Goal: Task Accomplishment & Management: Manage account settings

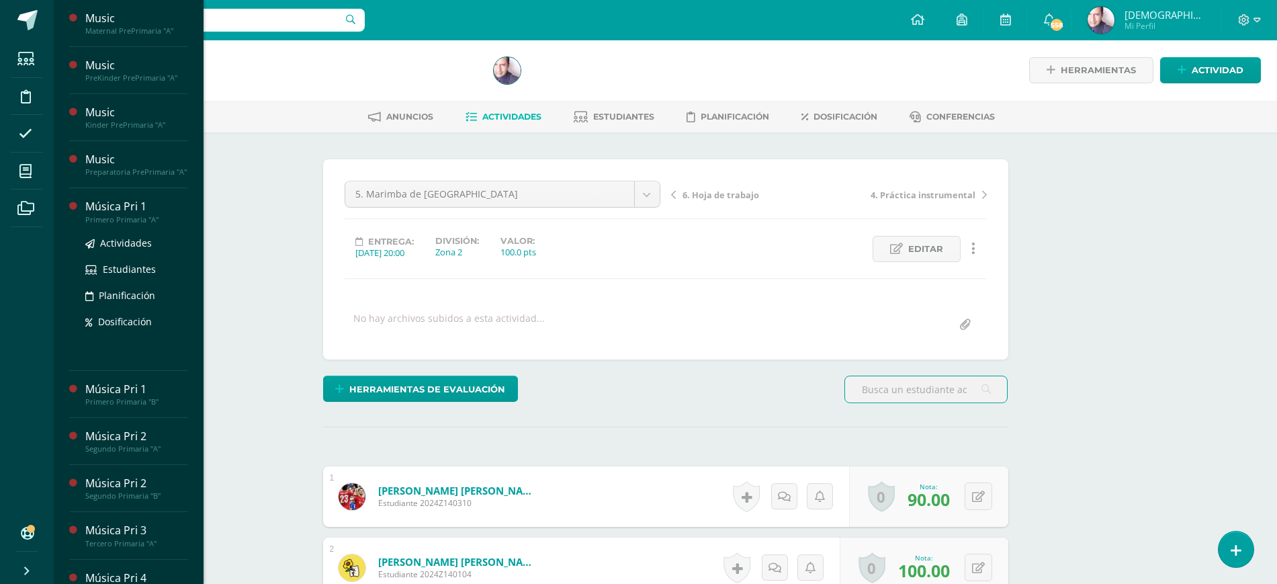
click at [121, 214] on div "Música Pri 1" at bounding box center [136, 206] width 102 height 15
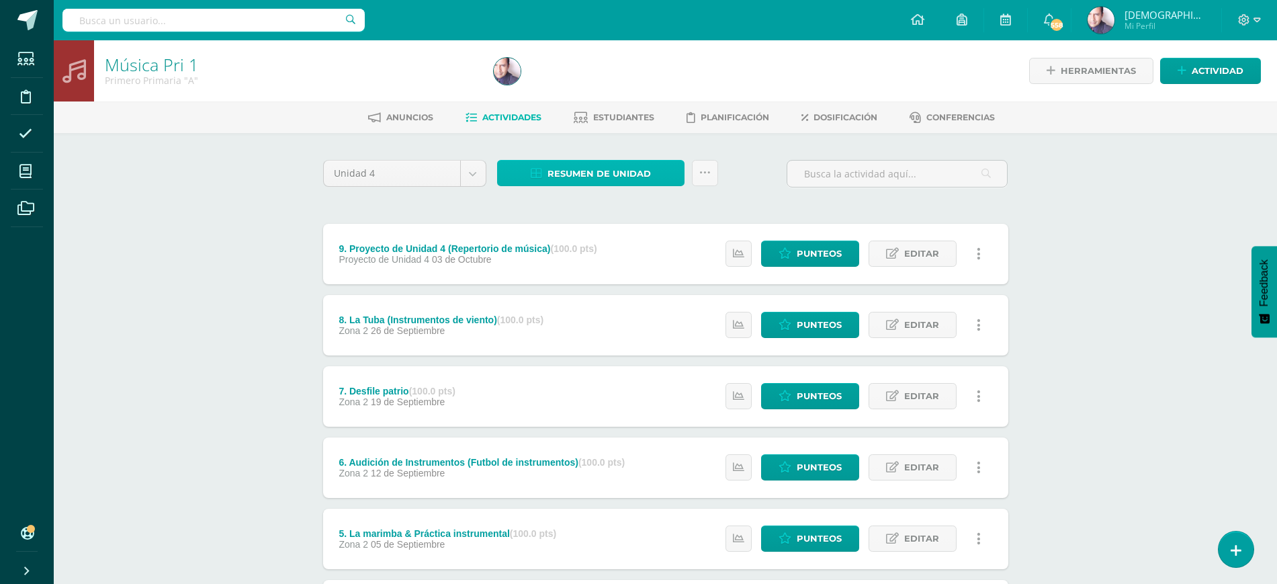
click at [597, 181] on span "Resumen de unidad" at bounding box center [599, 173] width 103 height 25
click at [587, 85] on link "Descargar como HTML" at bounding box center [591, 86] width 143 height 21
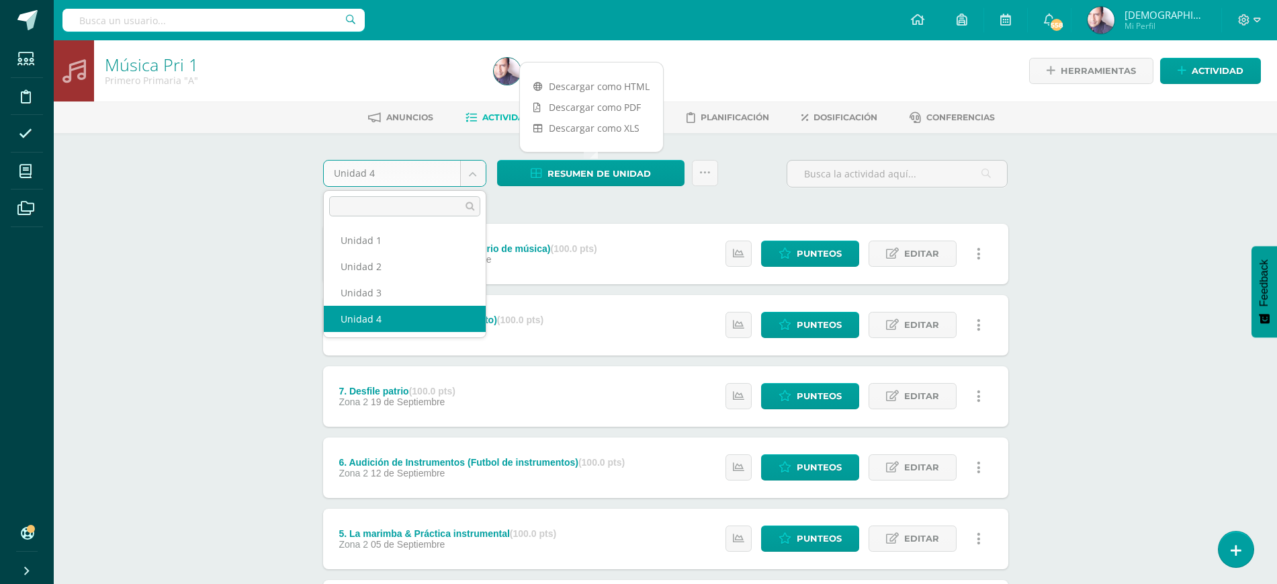
click at [472, 174] on body "Estudiantes Disciplina Asistencia Mis cursos Archivos Soporte Ayuda Reportar un…" at bounding box center [638, 471] width 1277 height 943
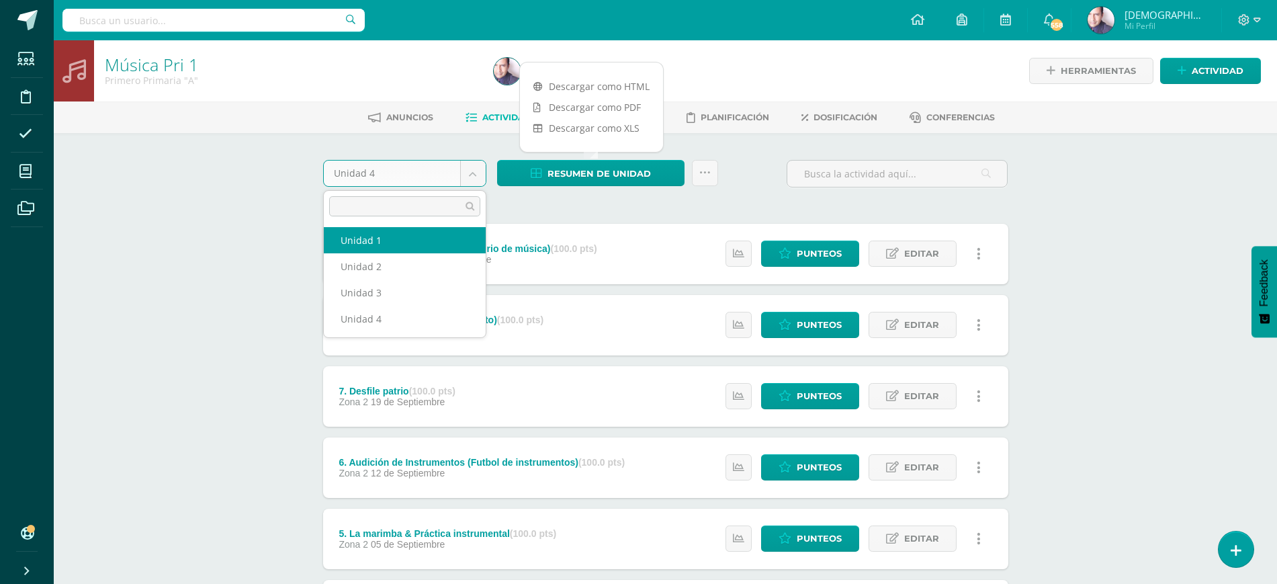
select select "Unidad 1"
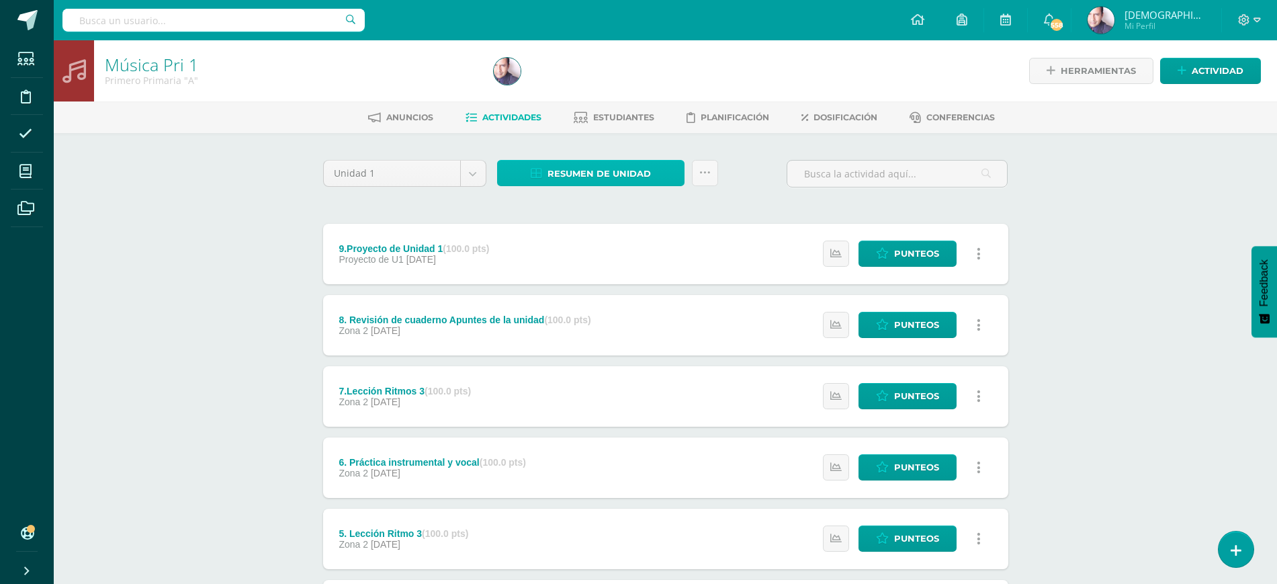
click at [595, 171] on span "Resumen de unidad" at bounding box center [599, 173] width 103 height 25
click at [581, 84] on link "Descargar como HTML" at bounding box center [591, 86] width 143 height 21
click at [468, 172] on body "Estudiantes Disciplina Asistencia Mis cursos Archivos Soporte Ayuda Reportar un…" at bounding box center [638, 471] width 1277 height 943
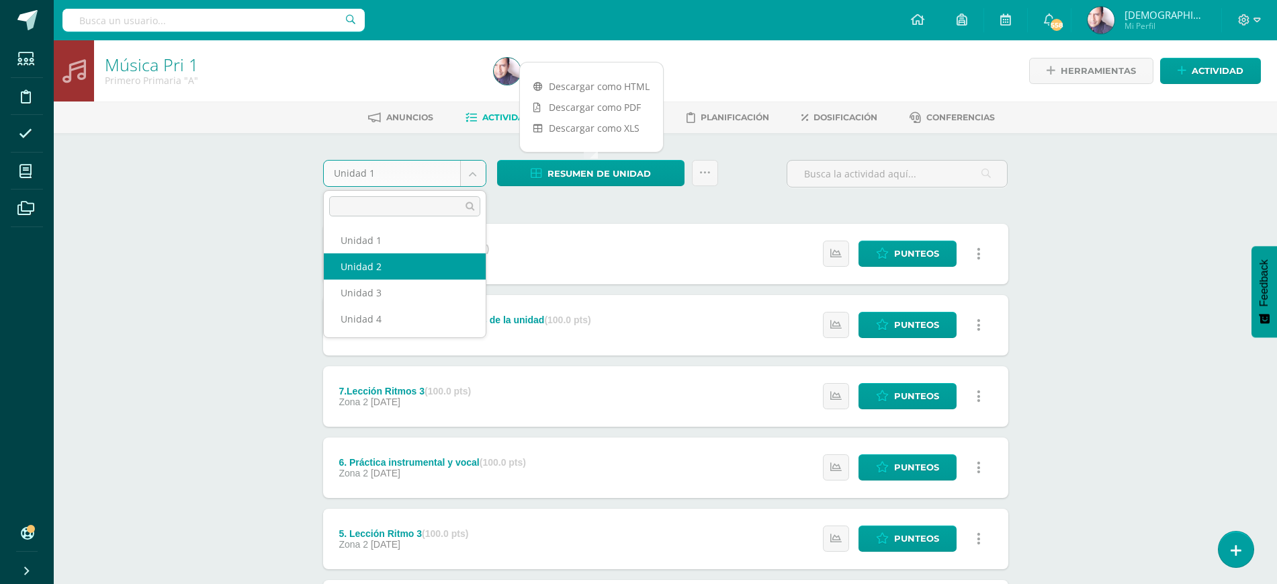
select select "Unidad 2"
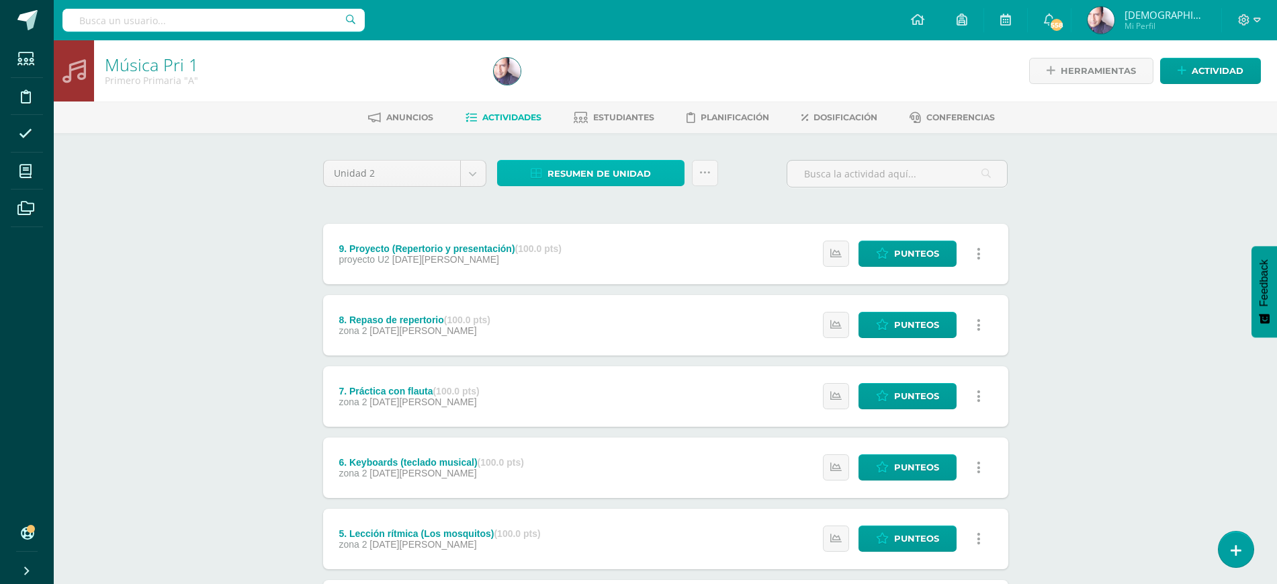
click at [560, 174] on span "Resumen de unidad" at bounding box center [599, 173] width 103 height 25
click at [565, 88] on link "Descargar como HTML" at bounding box center [591, 86] width 143 height 21
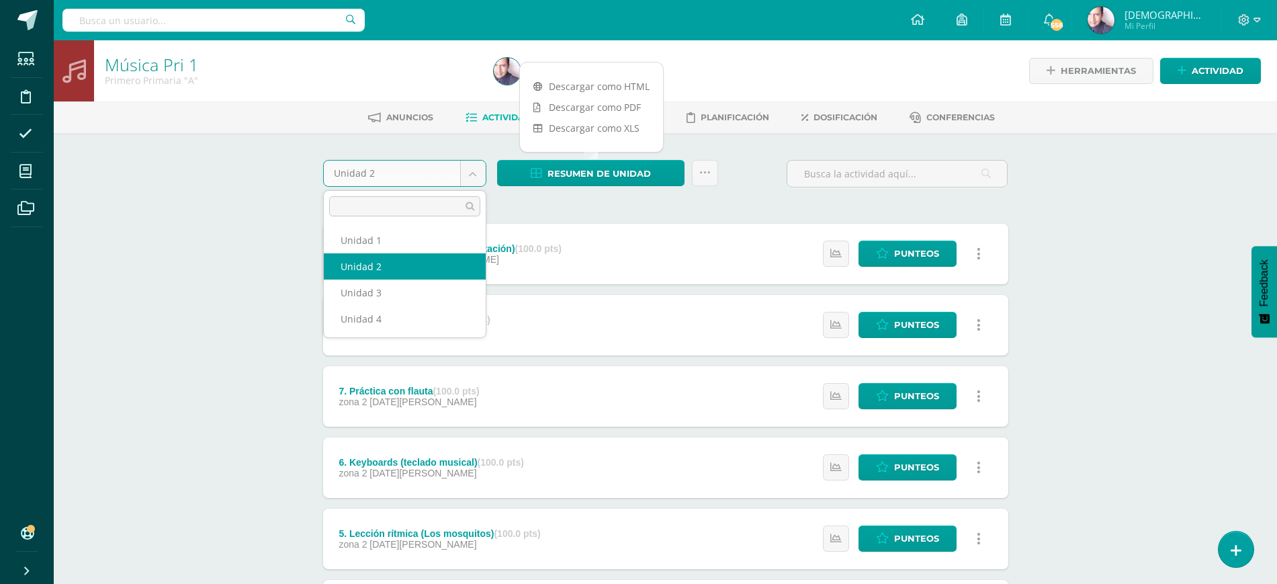
click at [471, 173] on body "Estudiantes Disciplina Asistencia Mis cursos Archivos Soporte Ayuda Reportar un…" at bounding box center [638, 471] width 1277 height 943
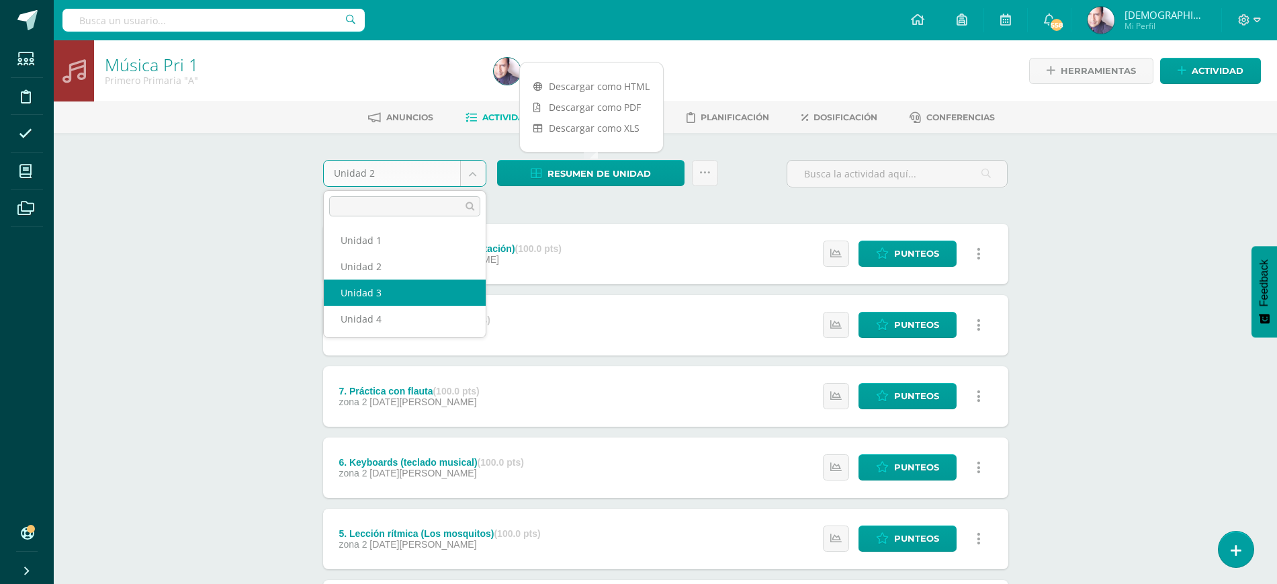
select select "Unidad 3"
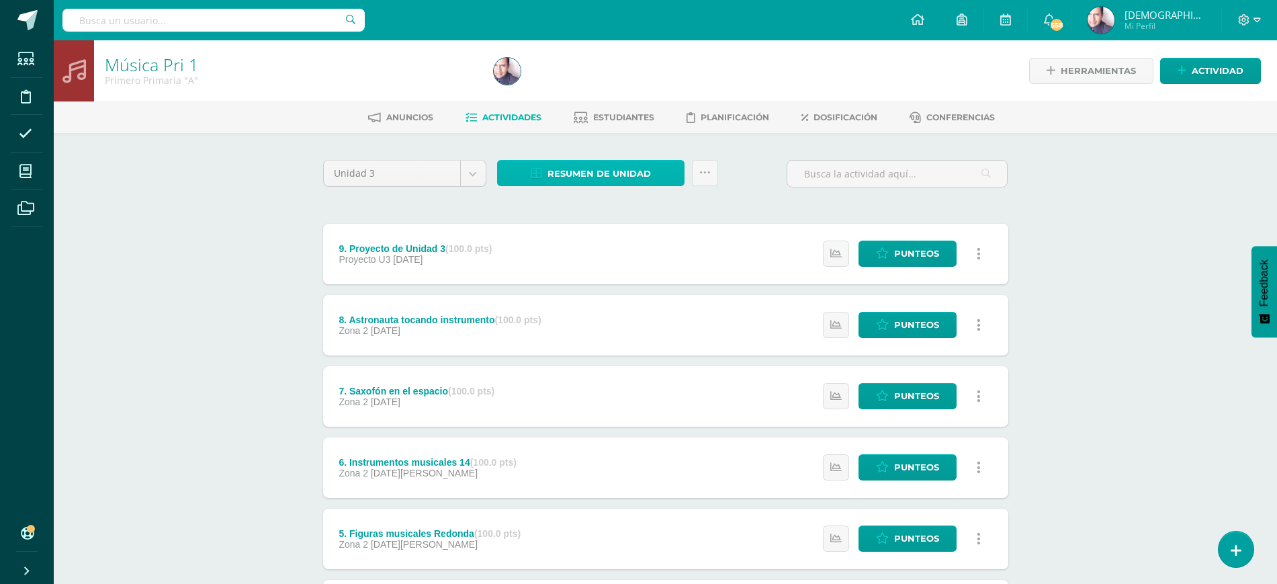
click at [589, 169] on span "Resumen de unidad" at bounding box center [599, 173] width 103 height 25
click at [581, 83] on link "Descargar como HTML" at bounding box center [591, 86] width 143 height 21
click at [241, 248] on div "Música Pri 1 Primero Primaria "A" Herramientas Detalle de asistencias Actividad…" at bounding box center [666, 491] width 1224 height 903
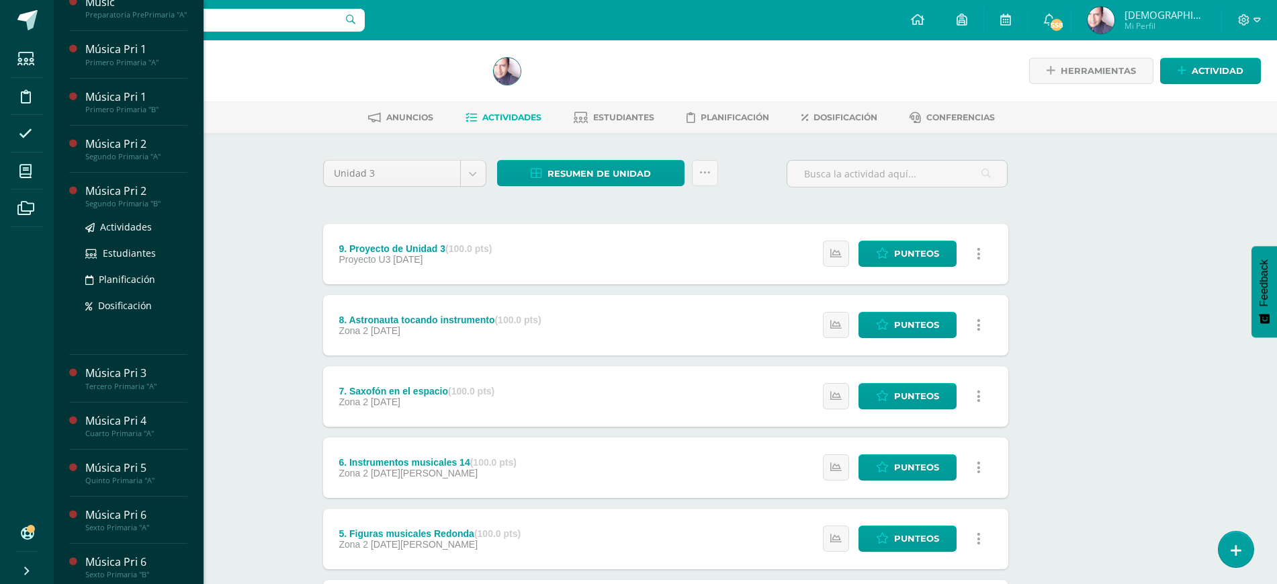
scroll to position [168, 0]
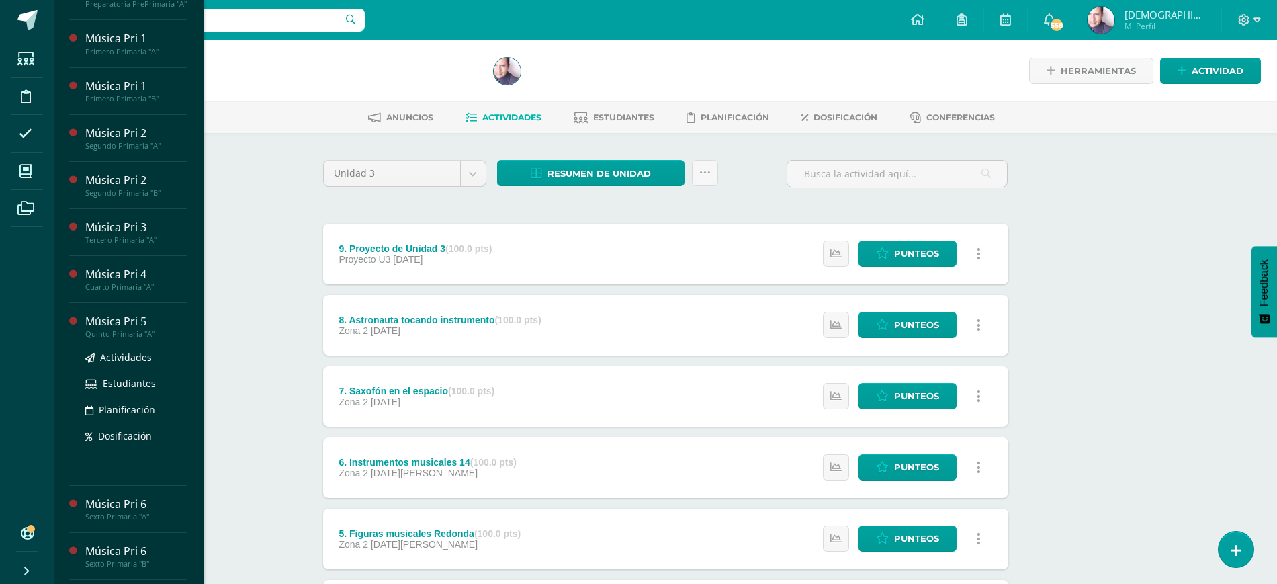
click at [110, 329] on div "Música Pri 5" at bounding box center [136, 321] width 102 height 15
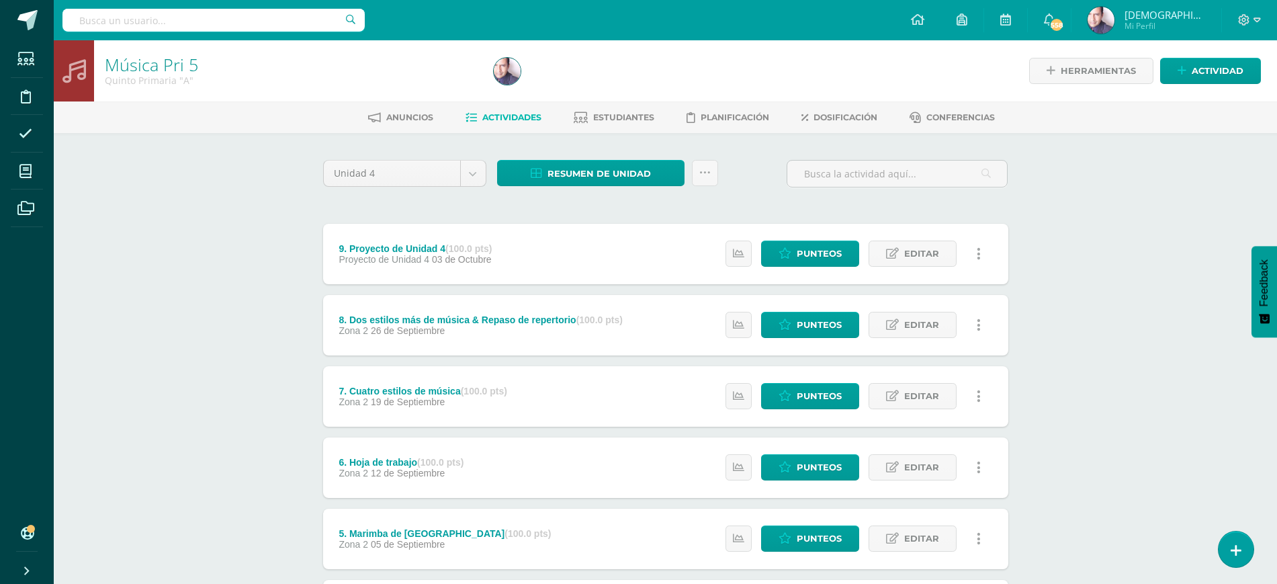
click at [214, 218] on div "Música Pri 5 Quinto Primaria "A" Herramientas Detalle de asistencias Actividad …" at bounding box center [666, 491] width 1224 height 903
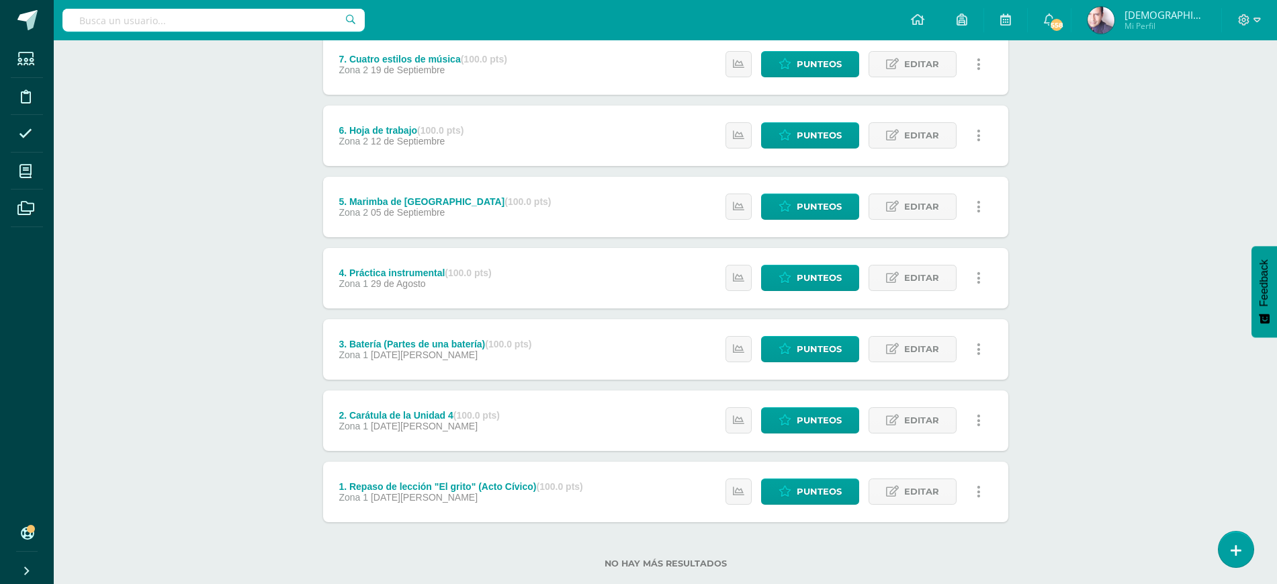
scroll to position [359, 0]
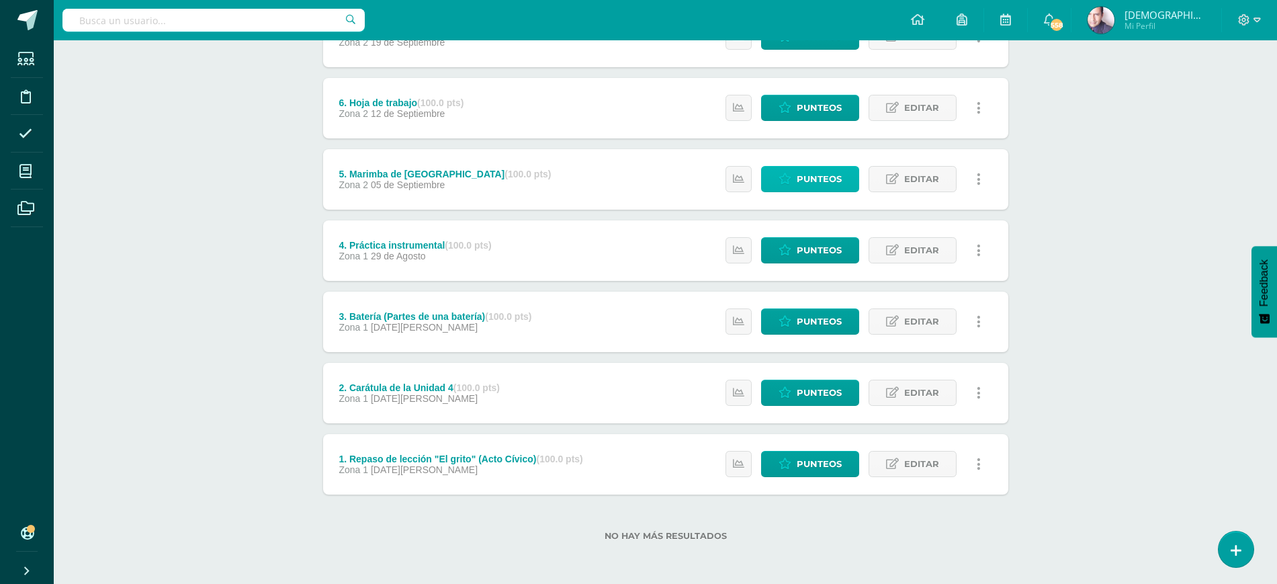
click at [826, 177] on span "Punteos" at bounding box center [819, 179] width 45 height 25
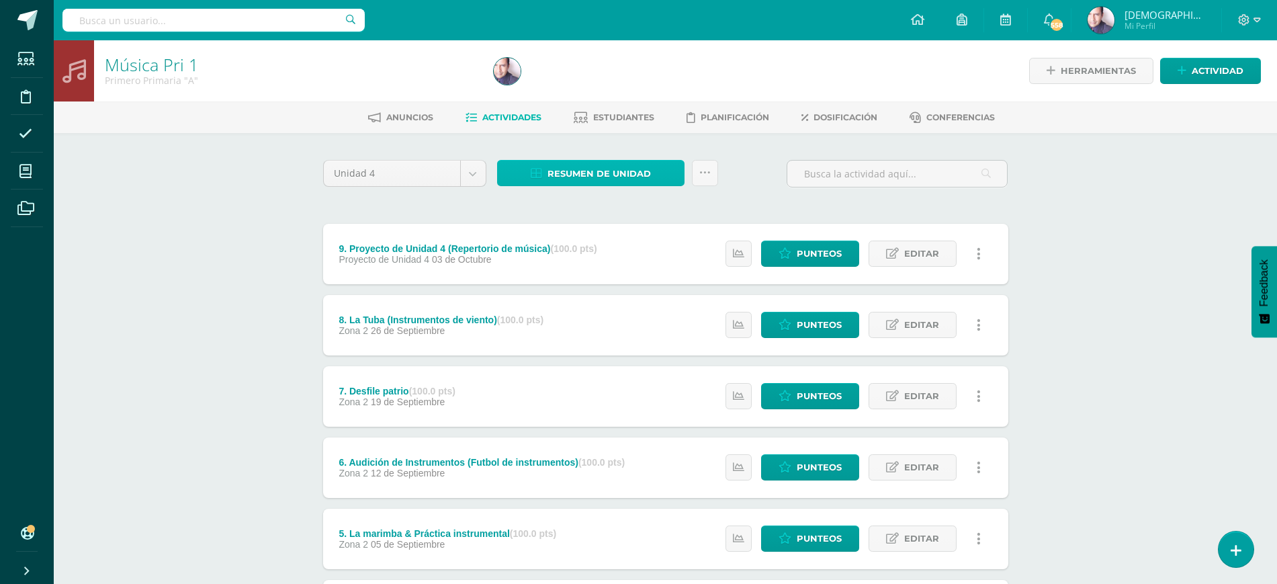
click at [597, 173] on span "Resumen de unidad" at bounding box center [599, 173] width 103 height 25
click at [574, 85] on link "Descargar como HTML" at bounding box center [591, 86] width 143 height 21
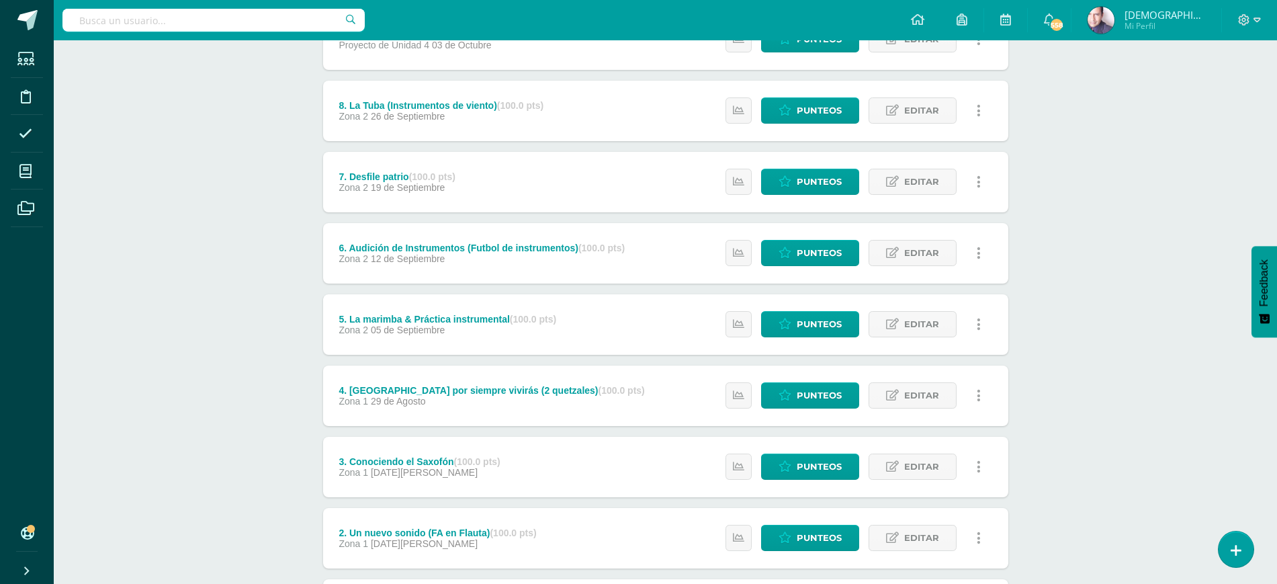
scroll to position [359, 0]
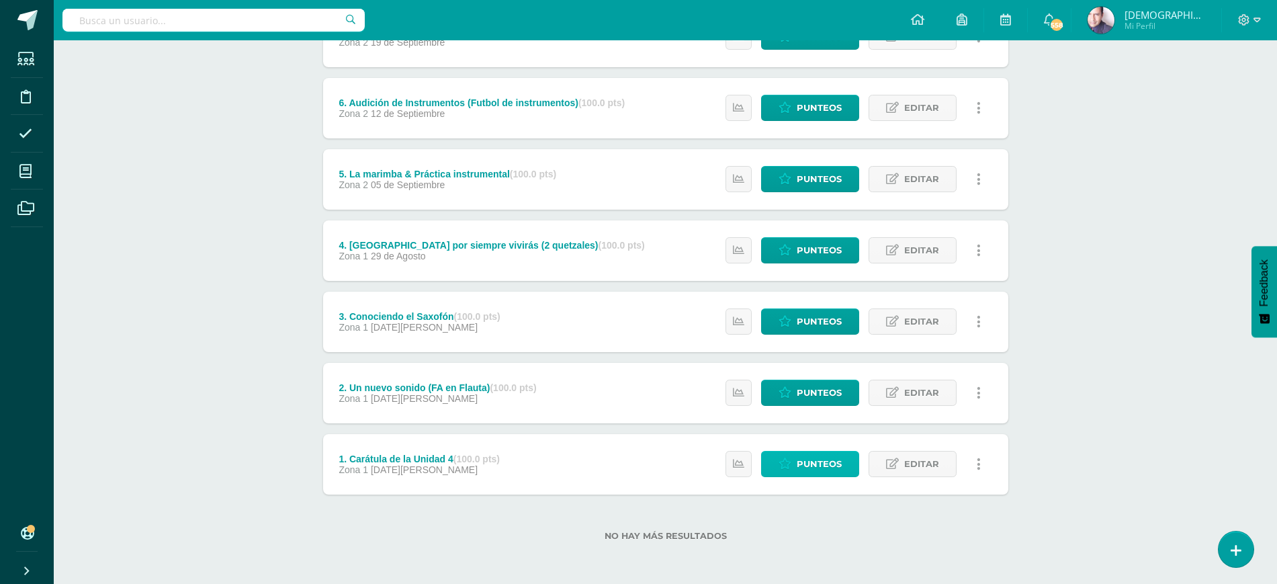
click at [815, 462] on span "Punteos" at bounding box center [819, 464] width 45 height 25
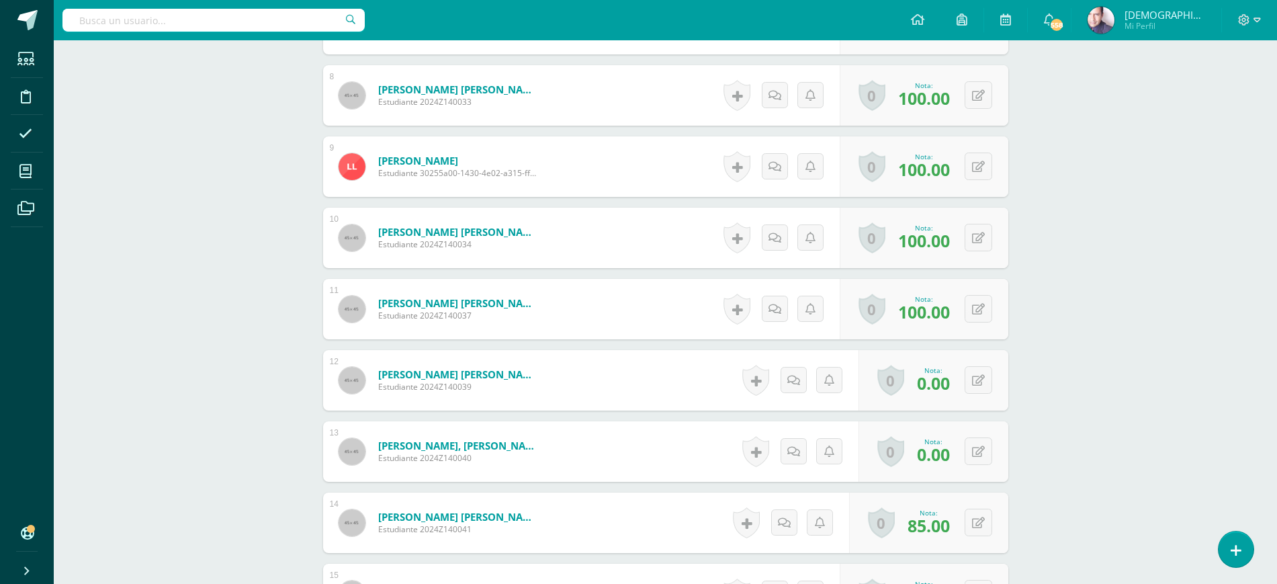
scroll to position [1166, 0]
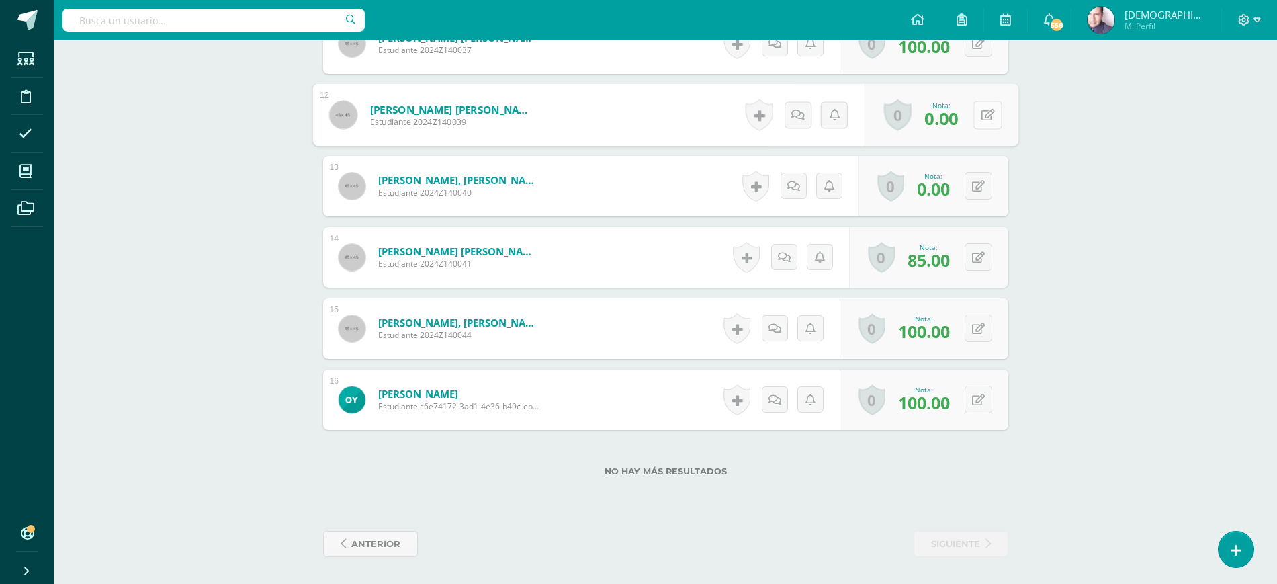
click at [981, 115] on icon at bounding box center [987, 114] width 13 height 11
click at [977, 114] on button at bounding box center [988, 115] width 28 height 28
type input "0"
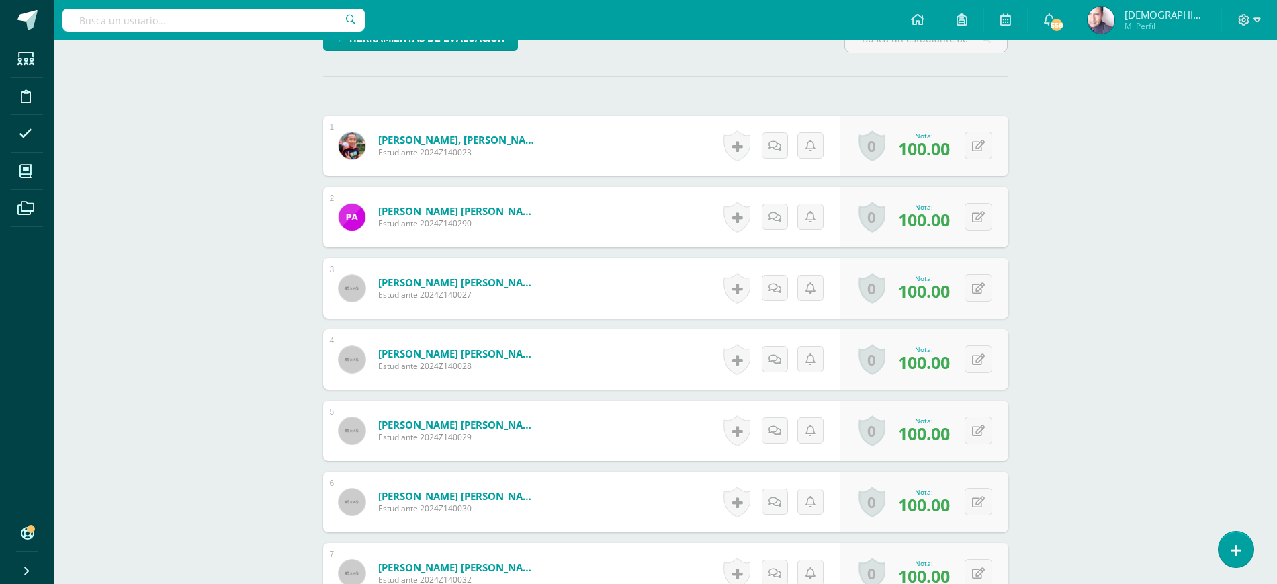
scroll to position [0, 0]
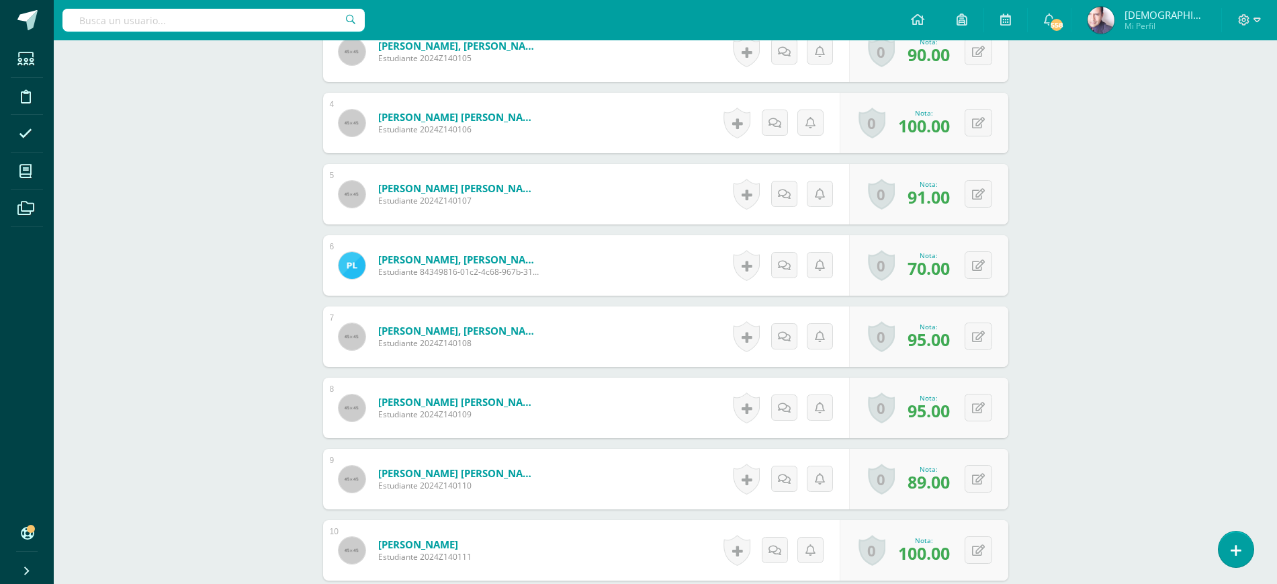
scroll to position [617, 0]
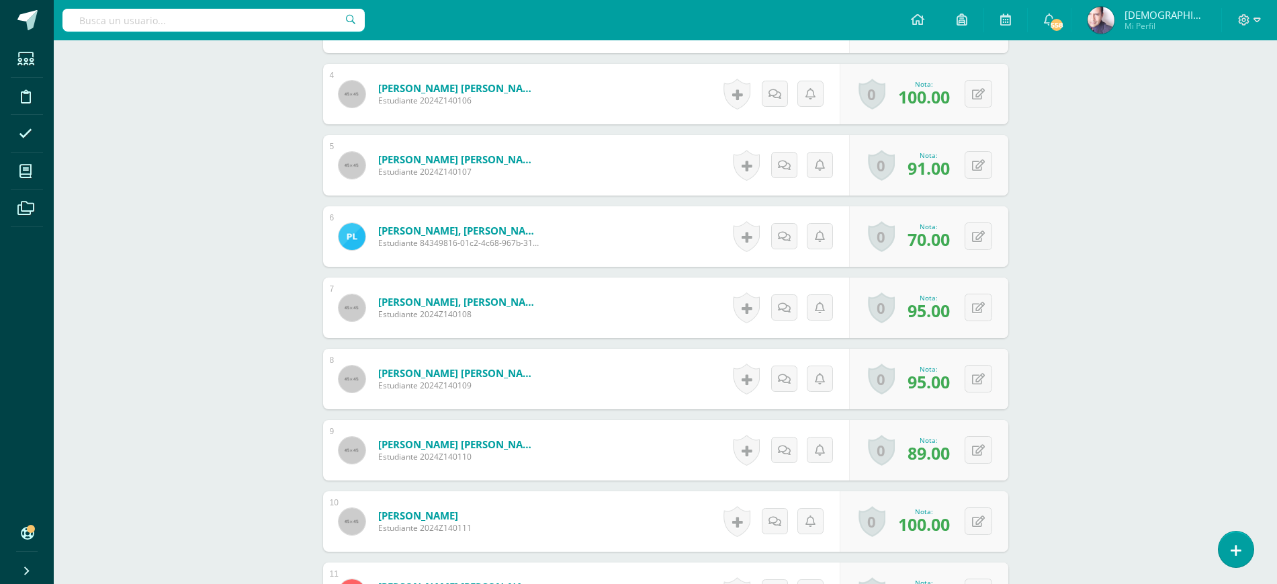
click at [1110, 478] on div "Música Pri 5 Quinto Primaria "A" Herramientas Detalle de asistencias Actividad …" at bounding box center [666, 384] width 1224 height 1923
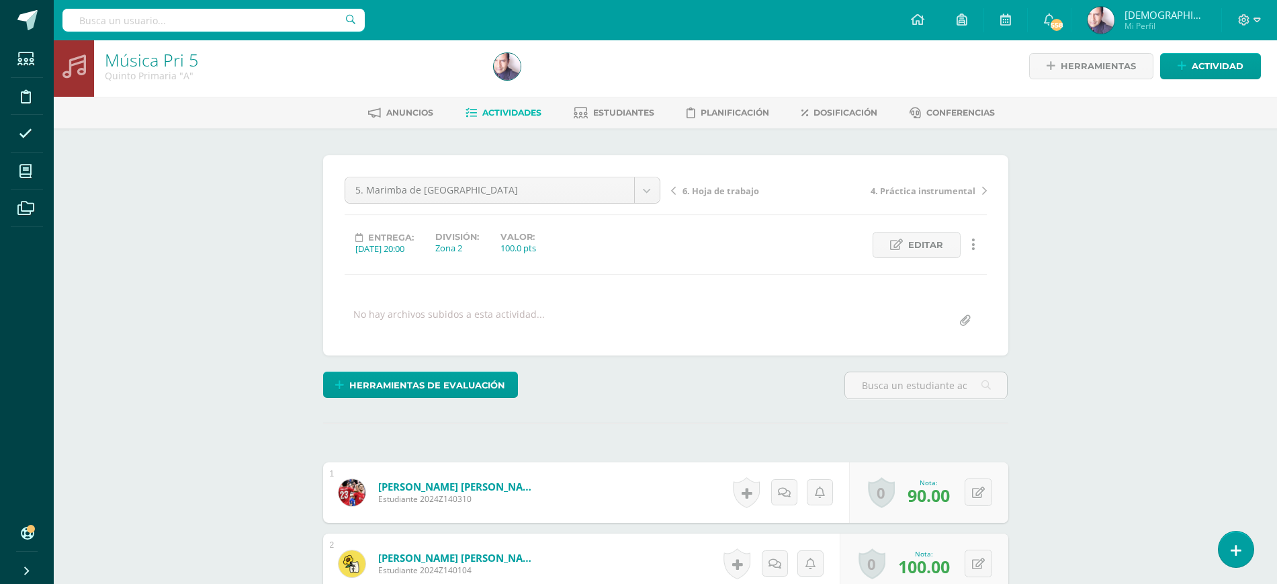
scroll to position [0, 0]
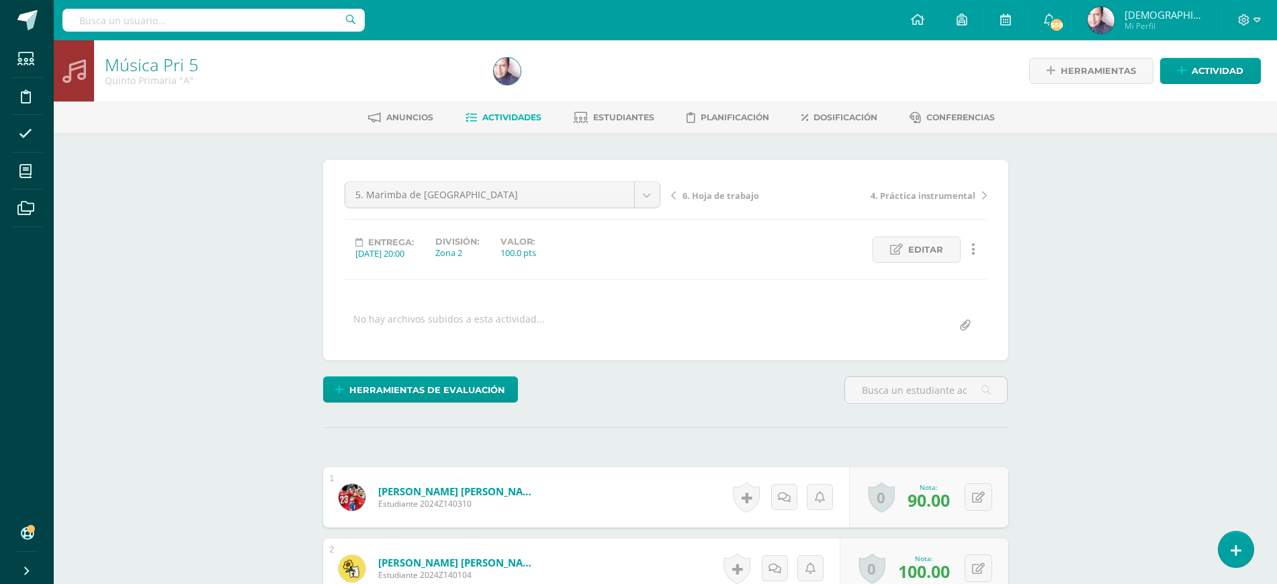
click at [728, 195] on span "6. Hoja de trabajo" at bounding box center [721, 195] width 77 height 12
click at [722, 194] on span "7. Cuatro estilos de música" at bounding box center [740, 195] width 115 height 12
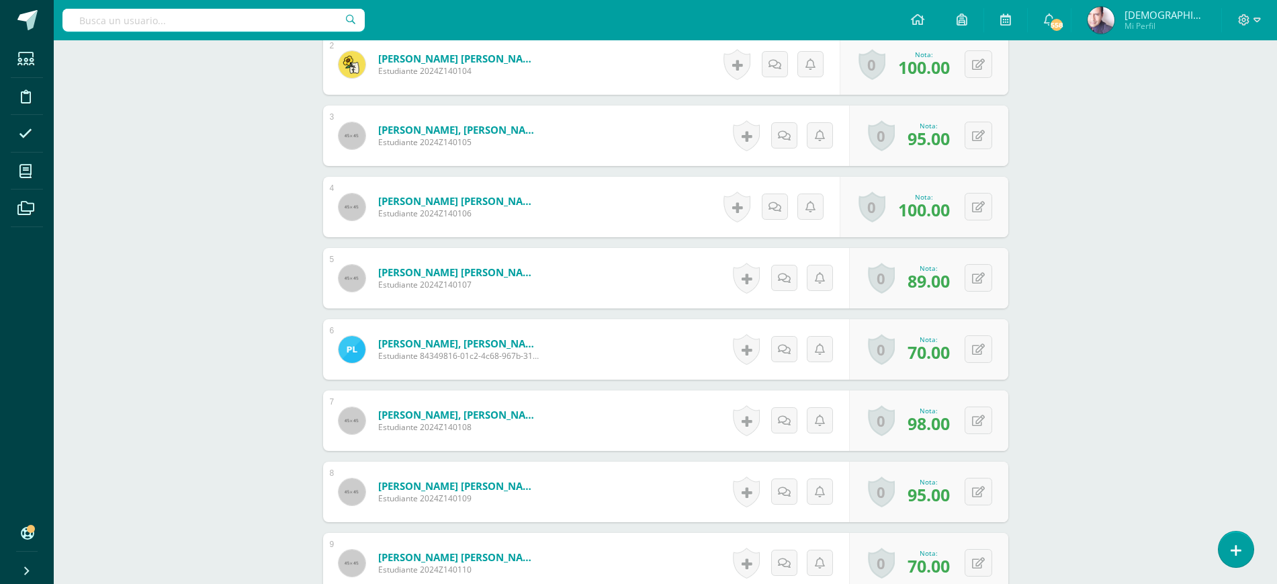
scroll to position [0, 0]
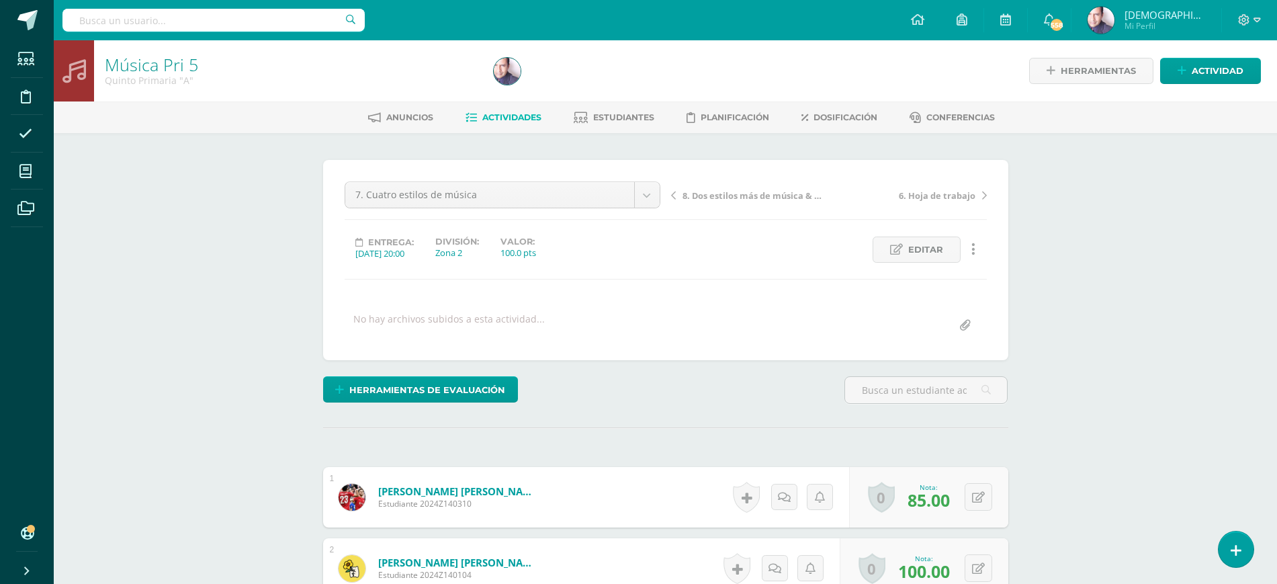
click at [711, 196] on span "8. Dos estilos más de música & Repaso de repertorio" at bounding box center [754, 195] width 142 height 12
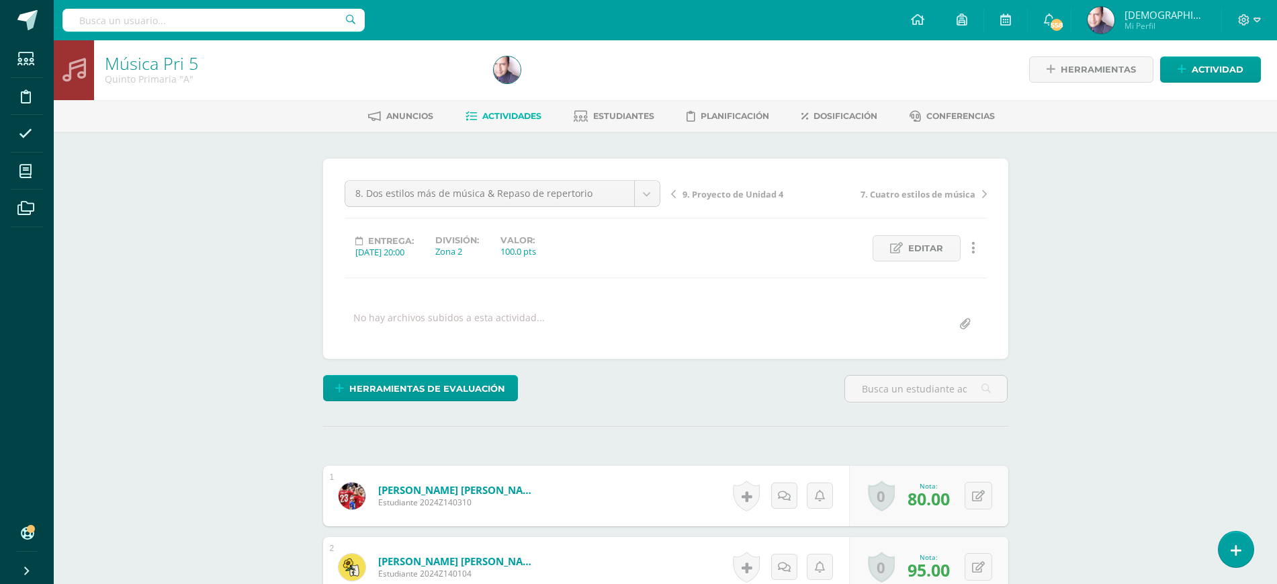
click at [716, 196] on span "9. Proyecto de Unidad 4" at bounding box center [733, 195] width 101 height 12
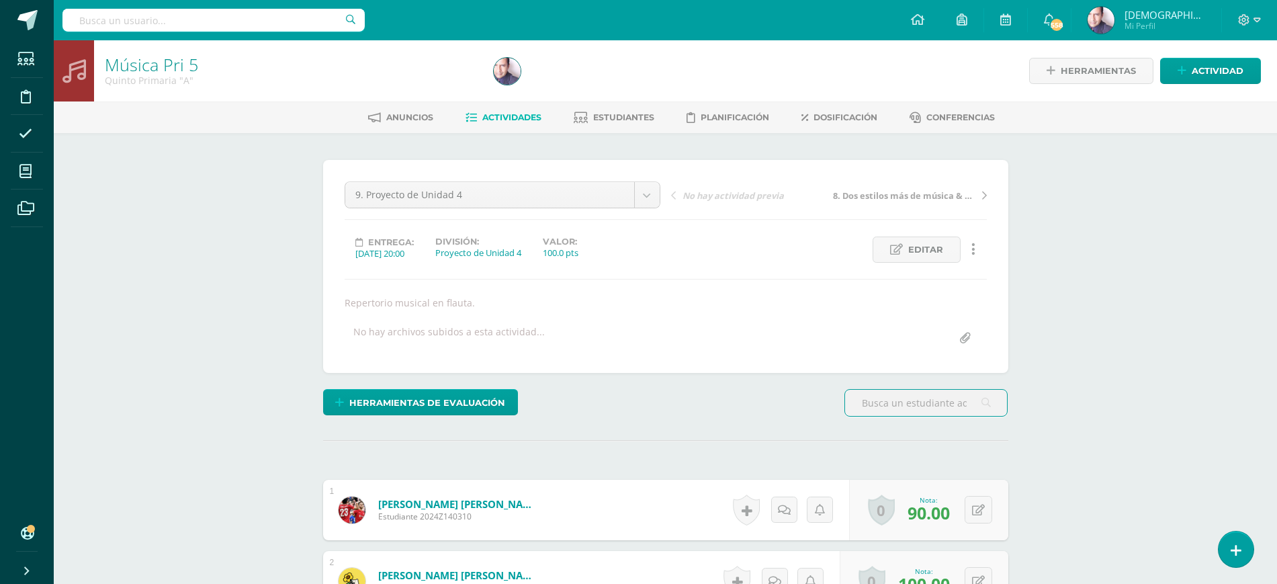
scroll to position [1, 0]
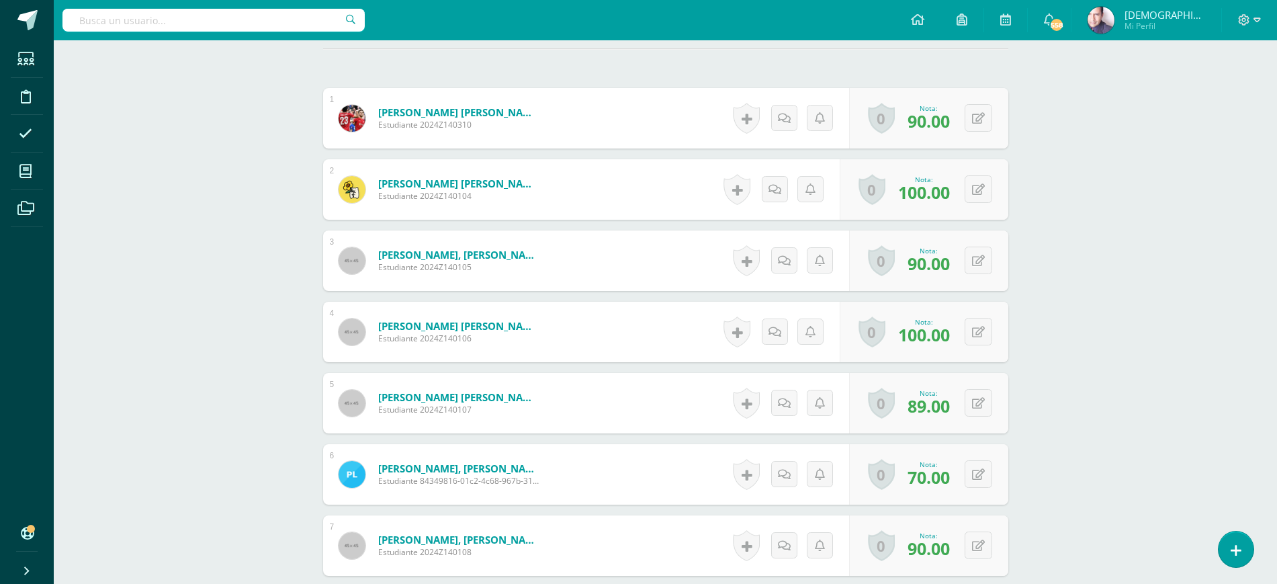
scroll to position [421, 0]
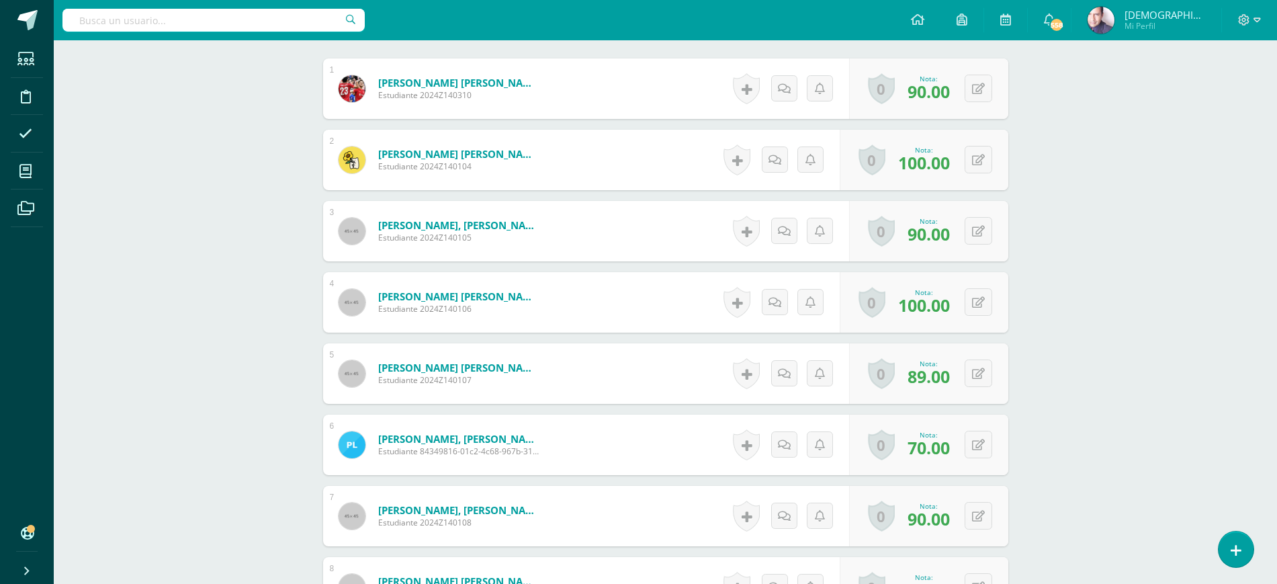
click at [1120, 396] on div "Música Pri 5 Quinto Primaria "A" Herramientas Detalle de asistencias Actividad …" at bounding box center [666, 587] width 1224 height 1936
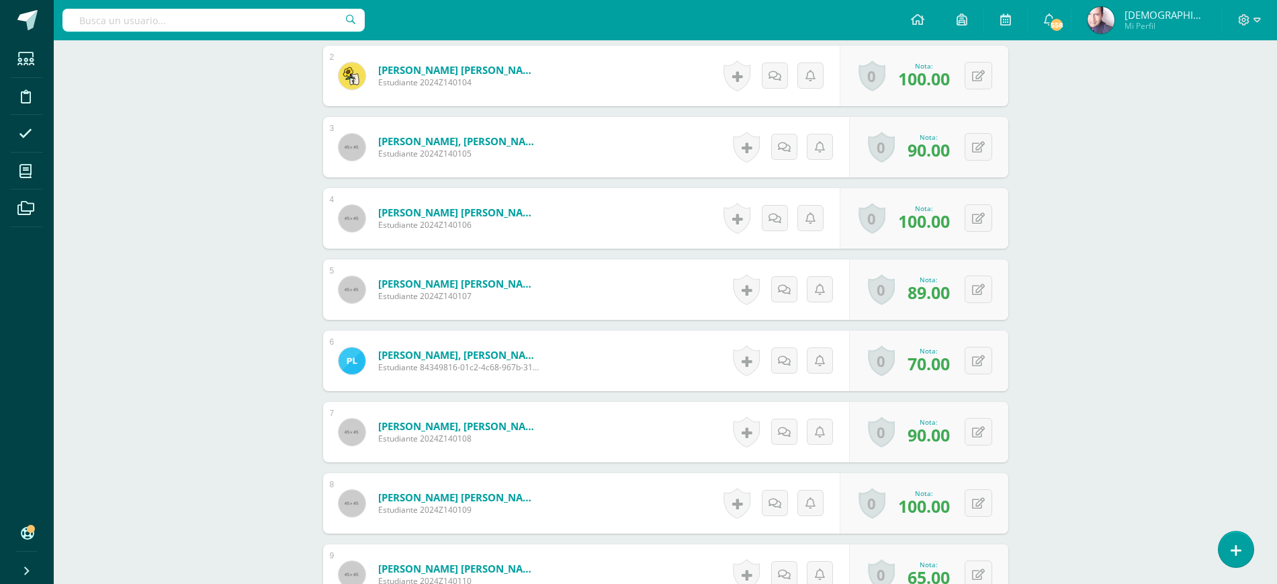
scroll to position [589, 0]
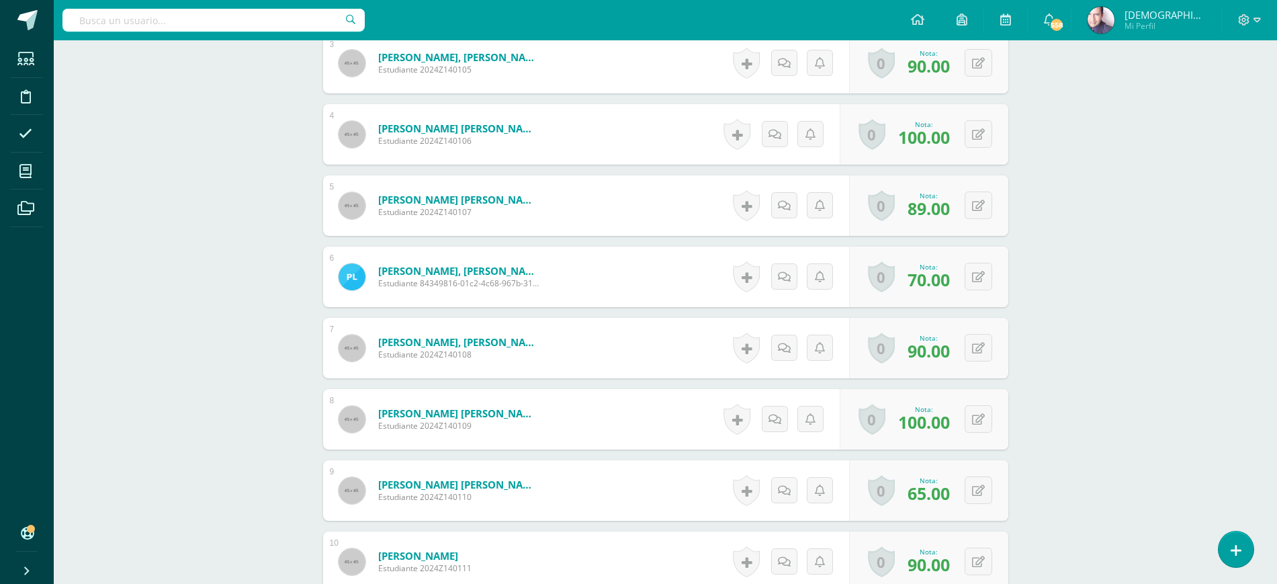
click at [1103, 464] on div "Música Pri 5 Quinto Primaria "A" Herramientas Detalle de asistencias Actividad …" at bounding box center [666, 419] width 1224 height 1936
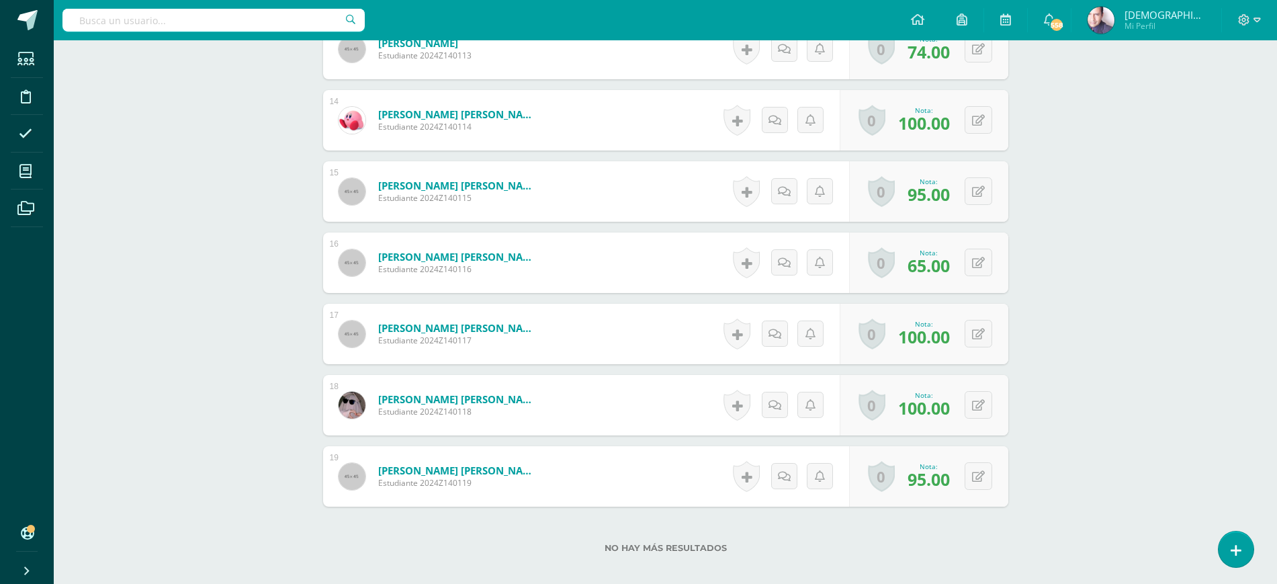
scroll to position [1345, 0]
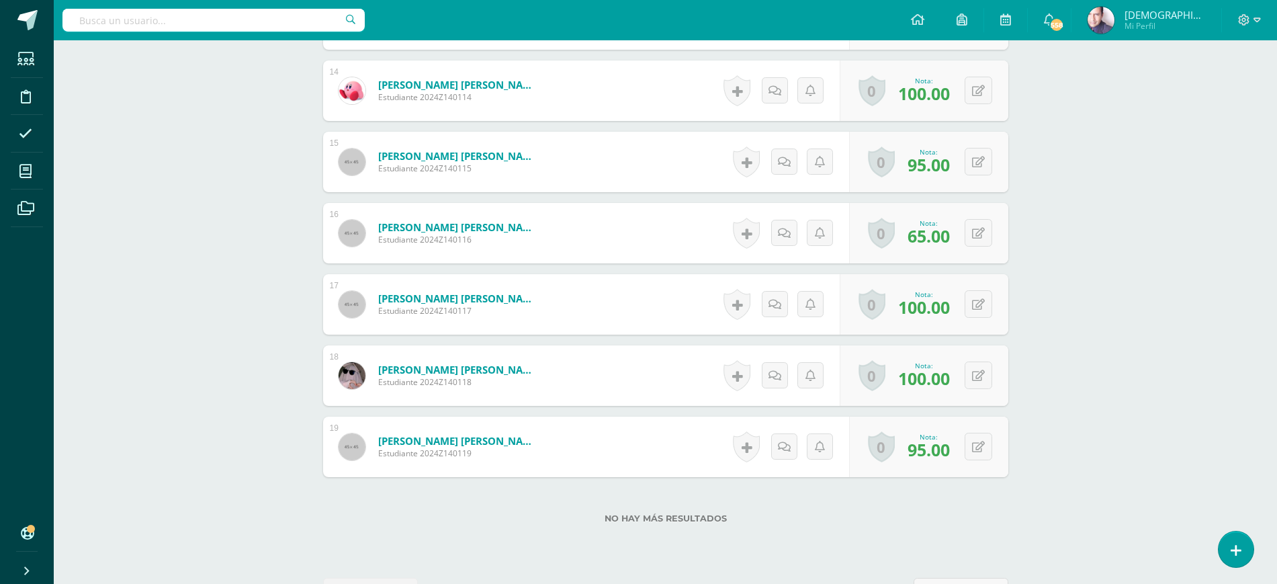
drag, startPoint x: 1219, startPoint y: 400, endPoint x: 1207, endPoint y: 399, distance: 12.2
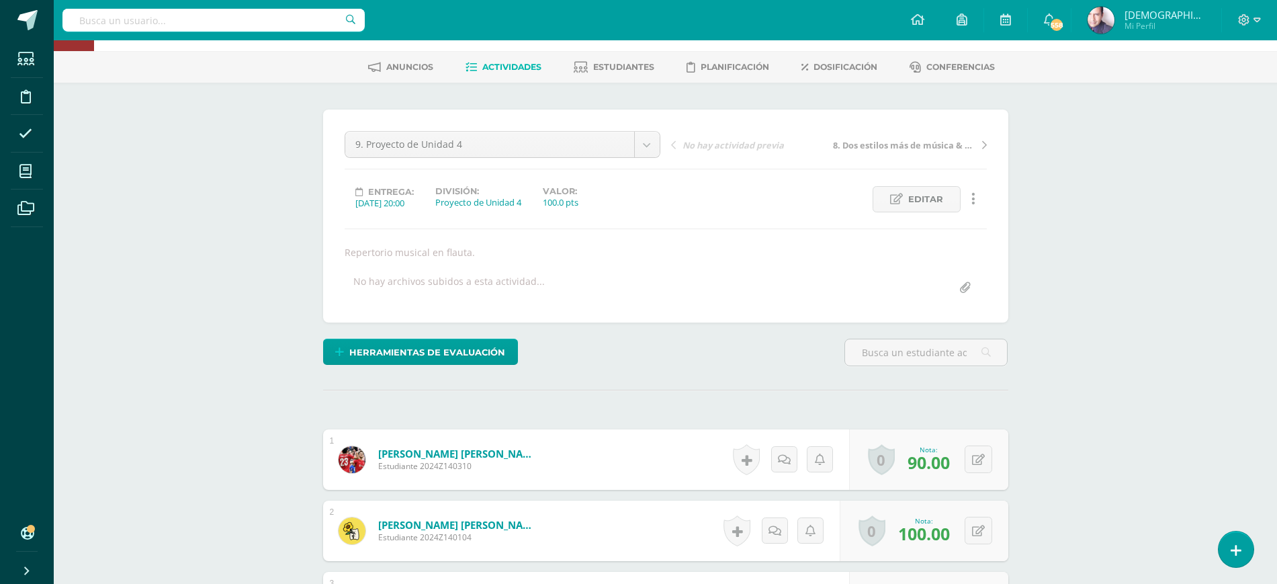
scroll to position [0, 0]
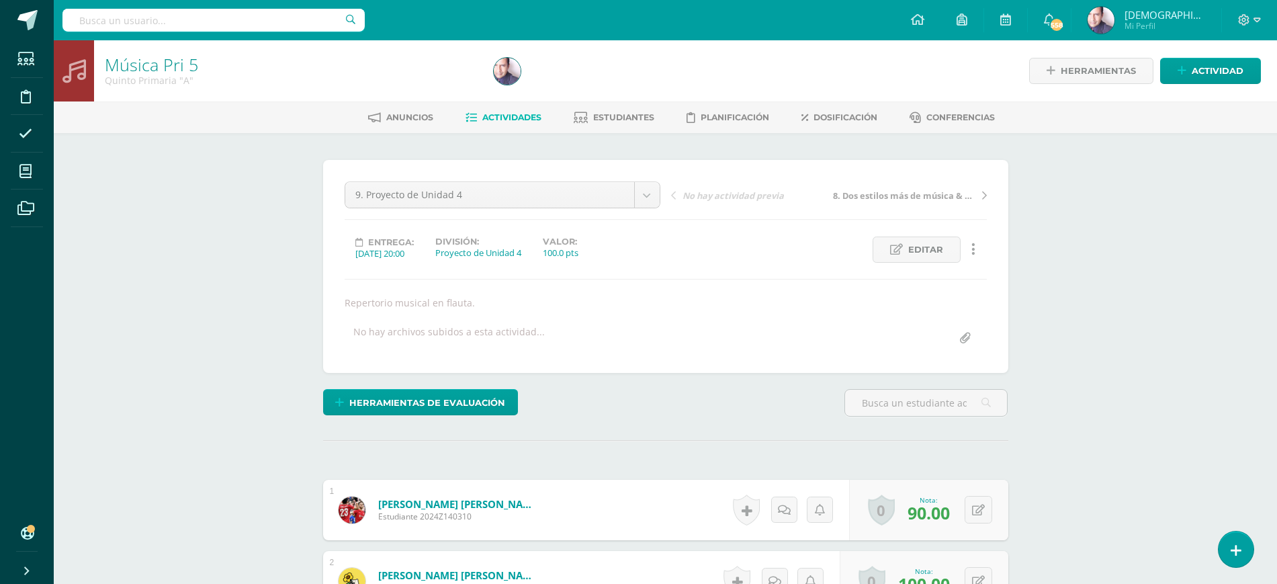
click at [505, 118] on span "Actividades" at bounding box center [511, 117] width 59 height 10
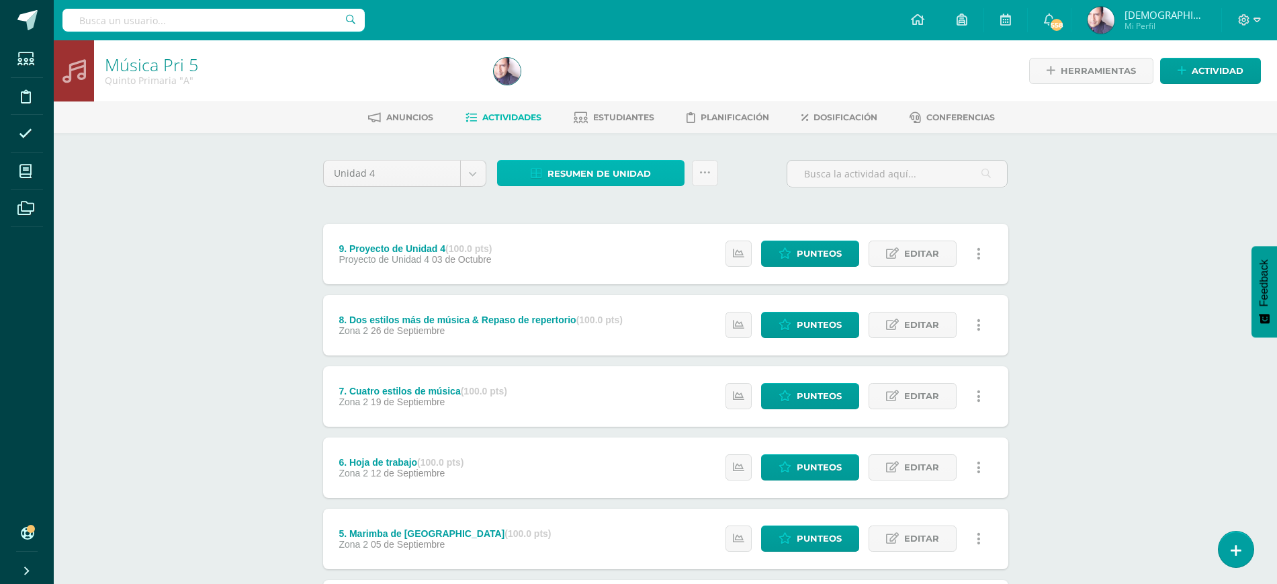
click at [571, 170] on span "Resumen de unidad" at bounding box center [599, 173] width 103 height 25
click at [577, 85] on link "Descargar como HTML" at bounding box center [591, 86] width 143 height 21
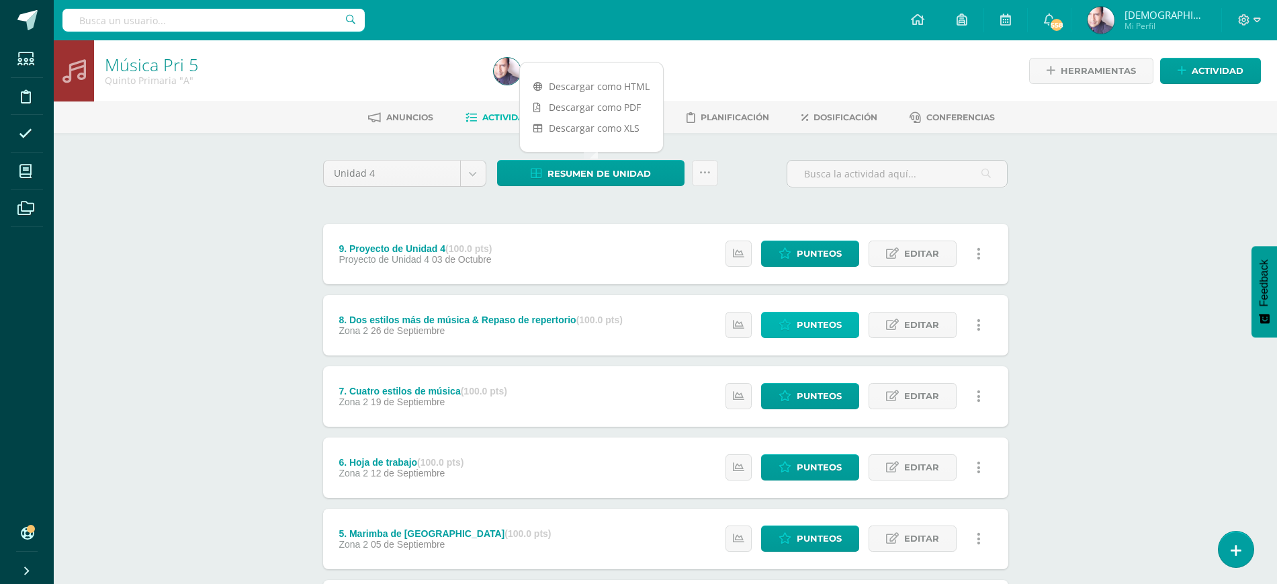
click at [813, 327] on span "Punteos" at bounding box center [819, 324] width 45 height 25
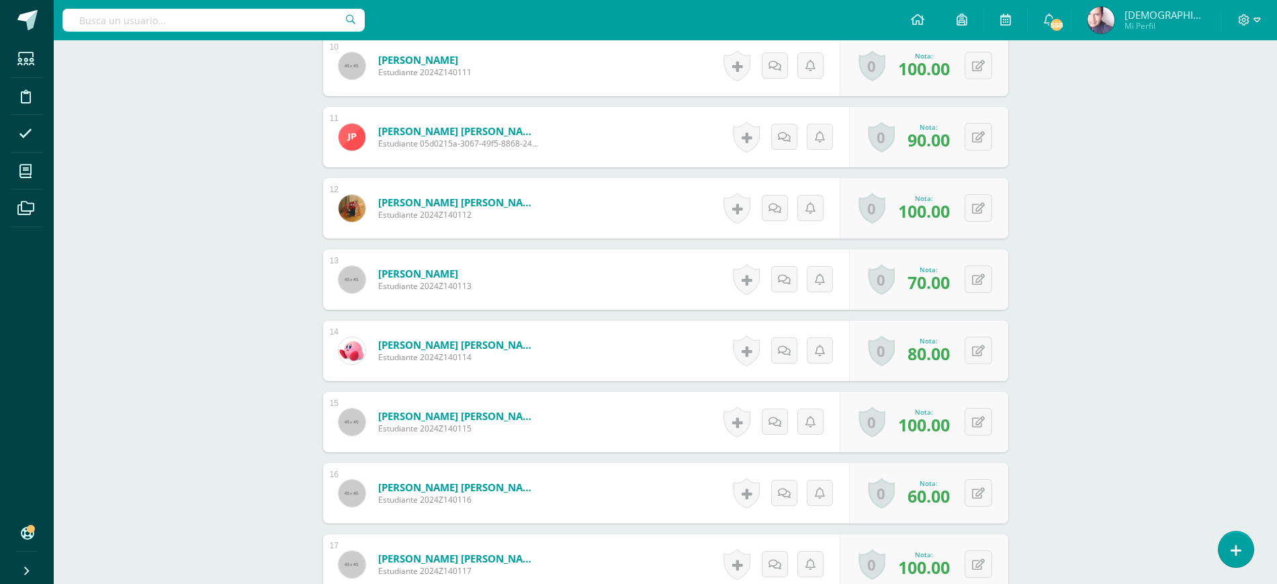
scroll to position [1043, 0]
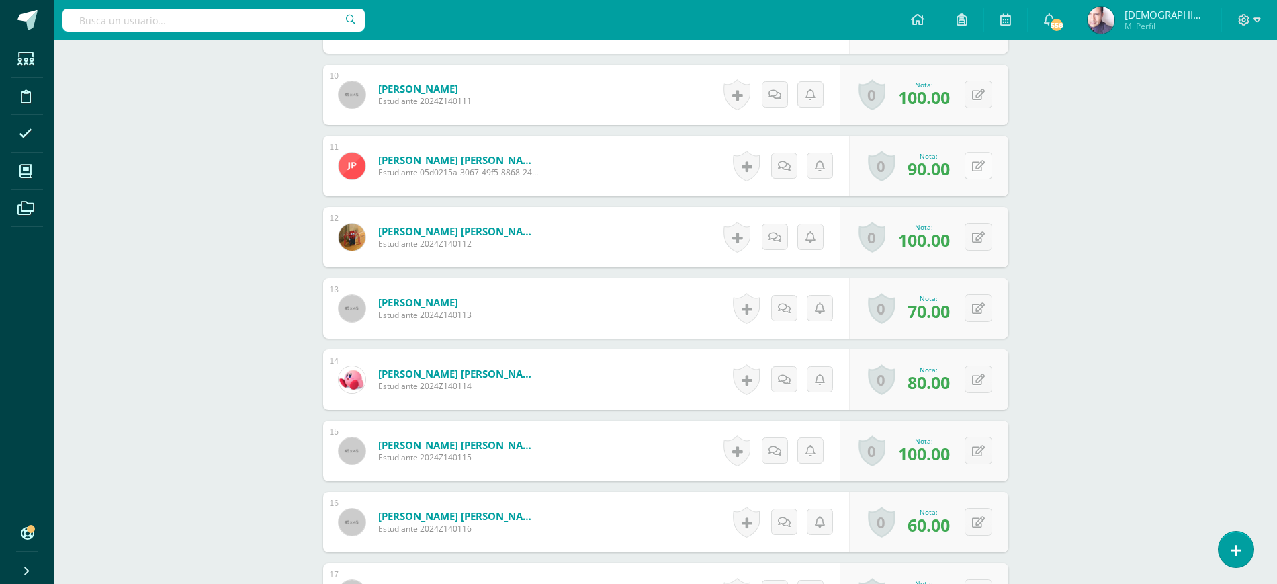
click at [984, 165] on button at bounding box center [979, 166] width 28 height 28
type input "95"
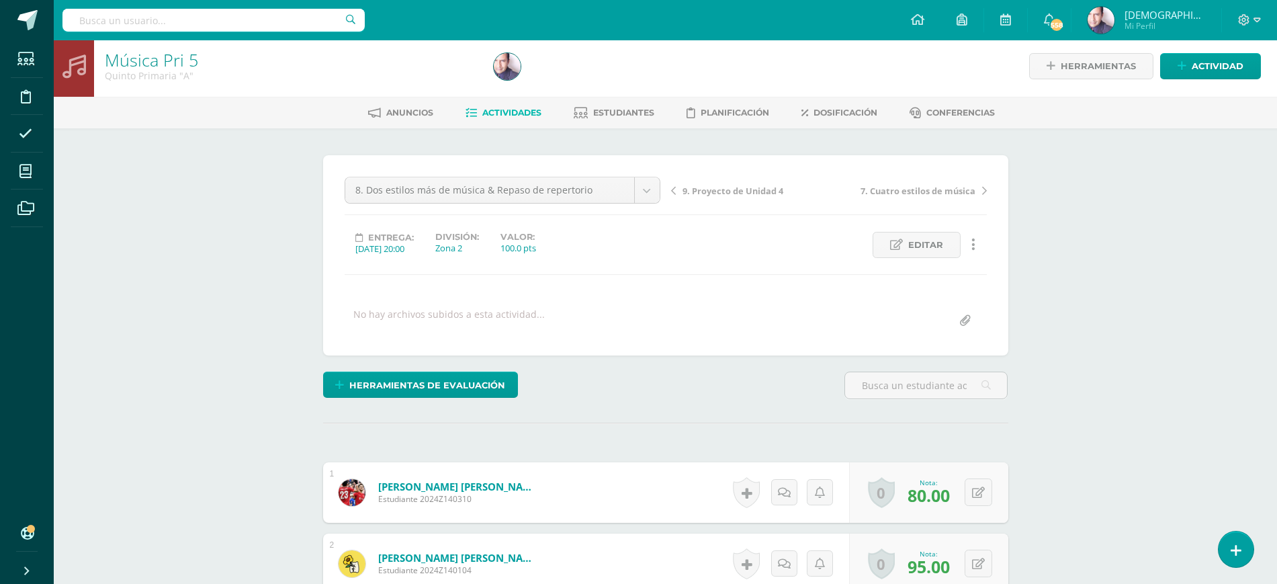
scroll to position [0, 0]
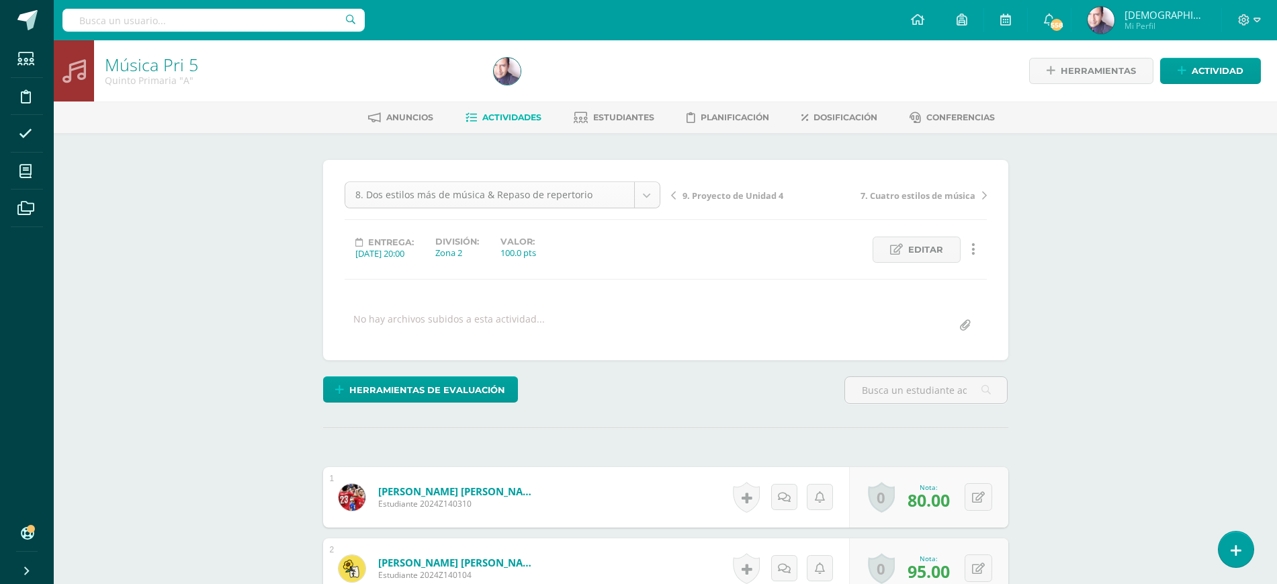
drag, startPoint x: 249, startPoint y: 304, endPoint x: 374, endPoint y: 191, distance: 167.5
click at [503, 115] on span "Actividades" at bounding box center [511, 117] width 59 height 10
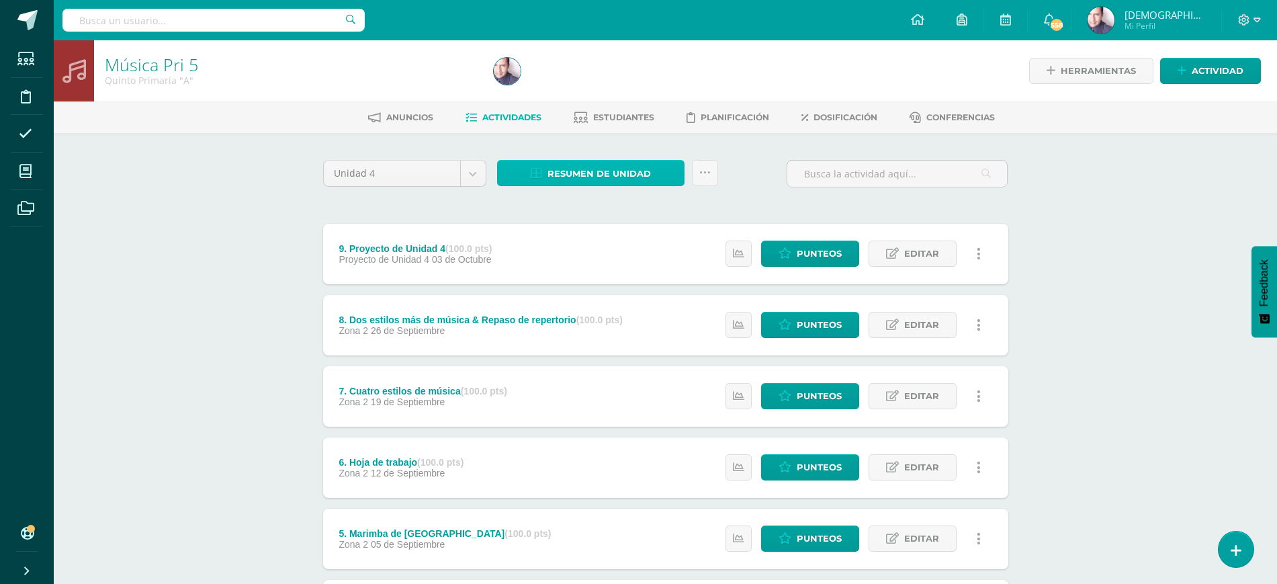
click at [598, 173] on span "Resumen de unidad" at bounding box center [599, 173] width 103 height 25
click at [606, 88] on link "Descargar como HTML" at bounding box center [591, 86] width 143 height 21
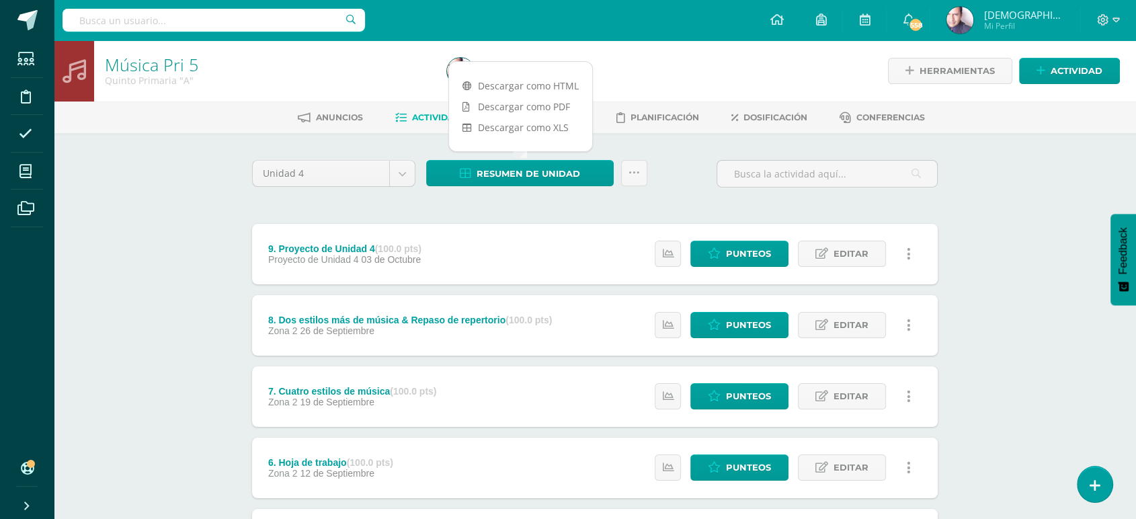
drag, startPoint x: 1474, startPoint y: 1, endPoint x: 173, endPoint y: 196, distance: 1314.7
click at [156, 205] on div "Música Pri 5 Quinto Primaria "A" Herramientas Detalle de asistencias Actividad …" at bounding box center [595, 491] width 1082 height 903
drag, startPoint x: 207, startPoint y: 224, endPoint x: 222, endPoint y: 218, distance: 16.2
click at [207, 224] on div "Música Pri 5 Quinto Primaria "A" Herramientas Detalle de asistencias Actividad …" at bounding box center [595, 491] width 1082 height 903
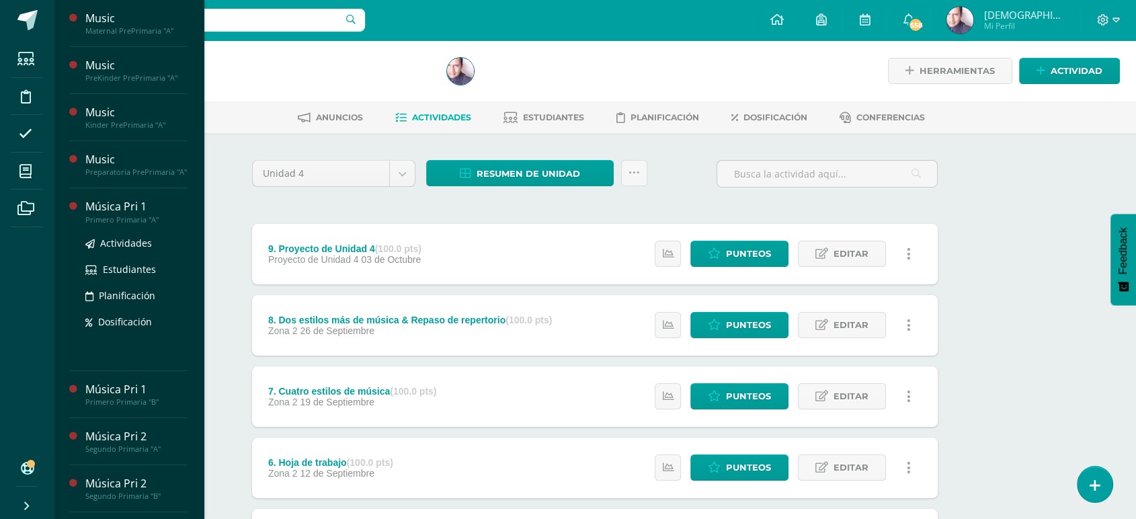
click at [114, 214] on div "Música Pri 1" at bounding box center [136, 206] width 102 height 15
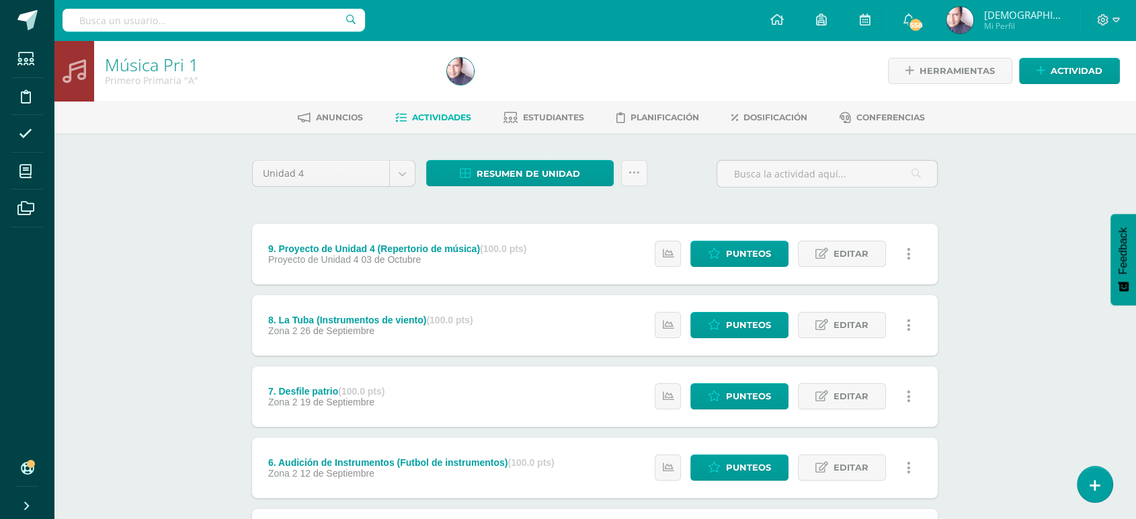
click at [177, 217] on div "Música Pri 1 Primero Primaria "A" Herramientas Detalle de asistencias Actividad…" at bounding box center [595, 491] width 1082 height 903
